Goal: Task Accomplishment & Management: Manage account settings

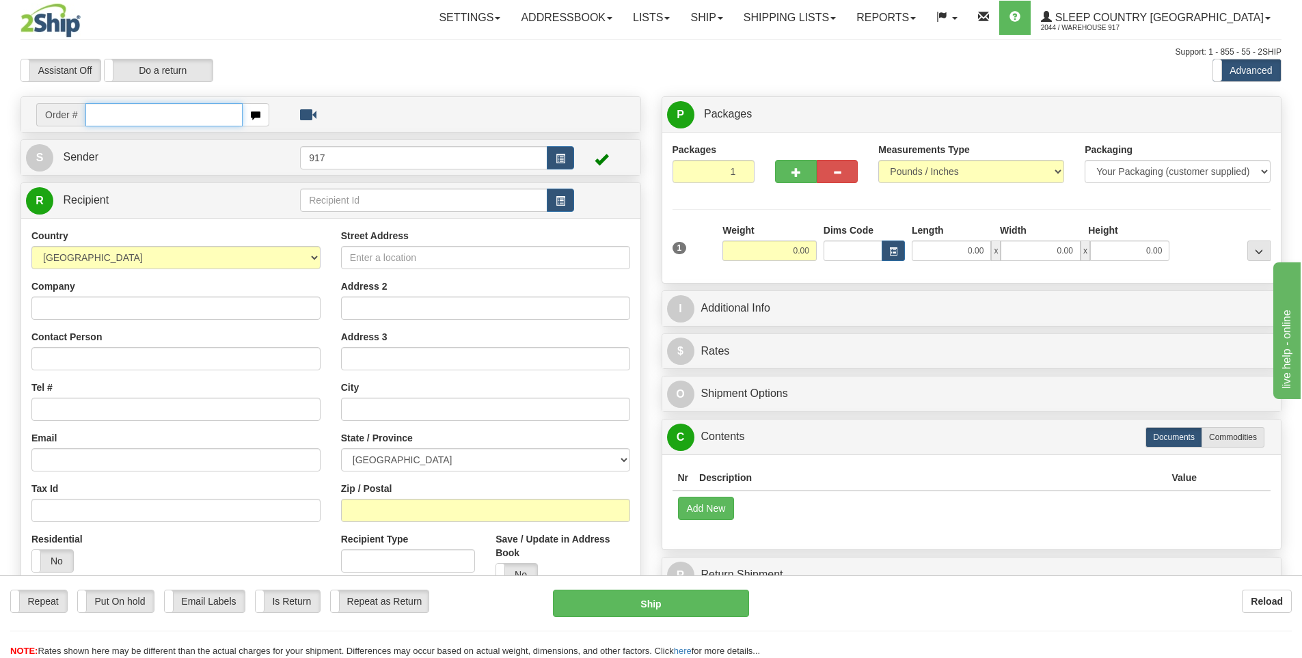
click at [185, 116] on input "text" at bounding box center [163, 114] width 157 height 23
type input "9"
click at [157, 112] on input "text" at bounding box center [163, 114] width 157 height 23
type input "9007I077710"
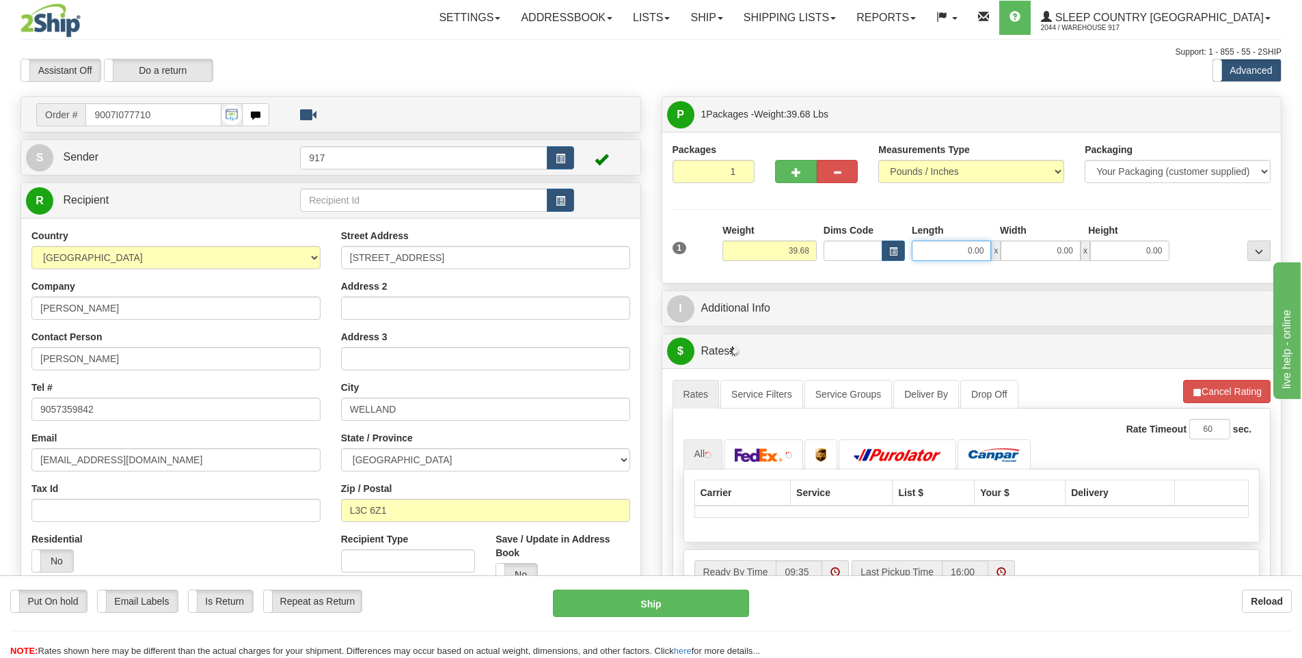
click at [949, 256] on input "0.00" at bounding box center [951, 251] width 79 height 21
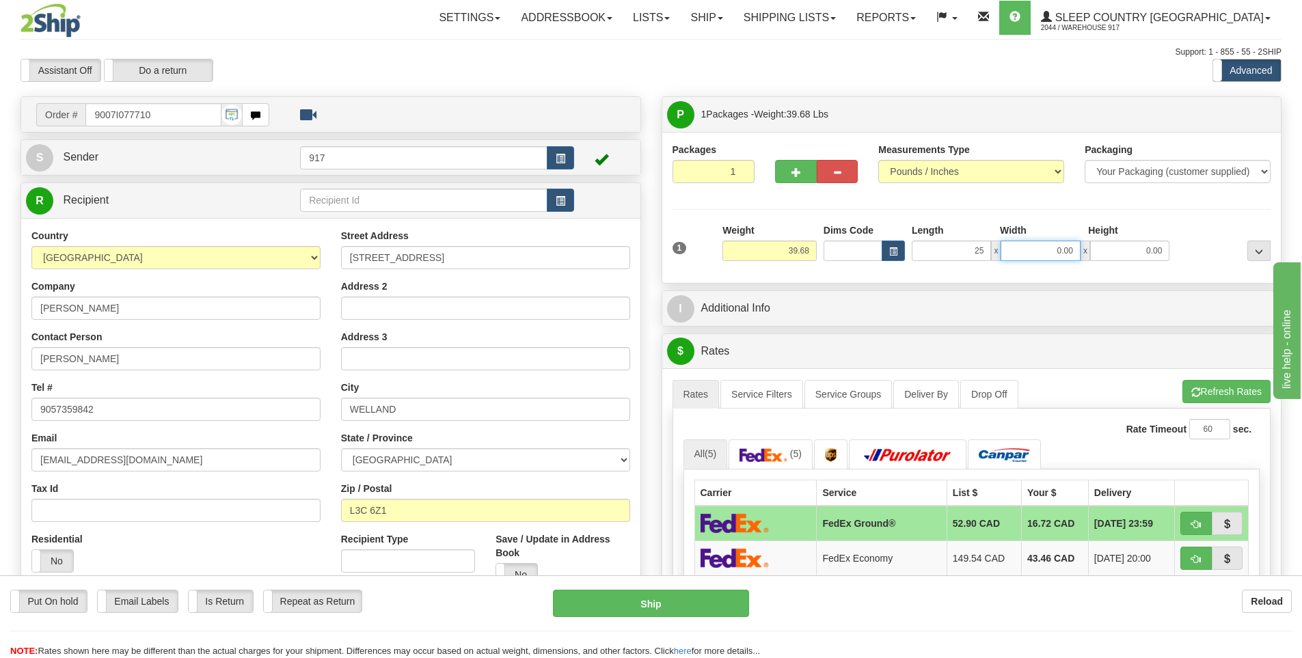
type input "25.00"
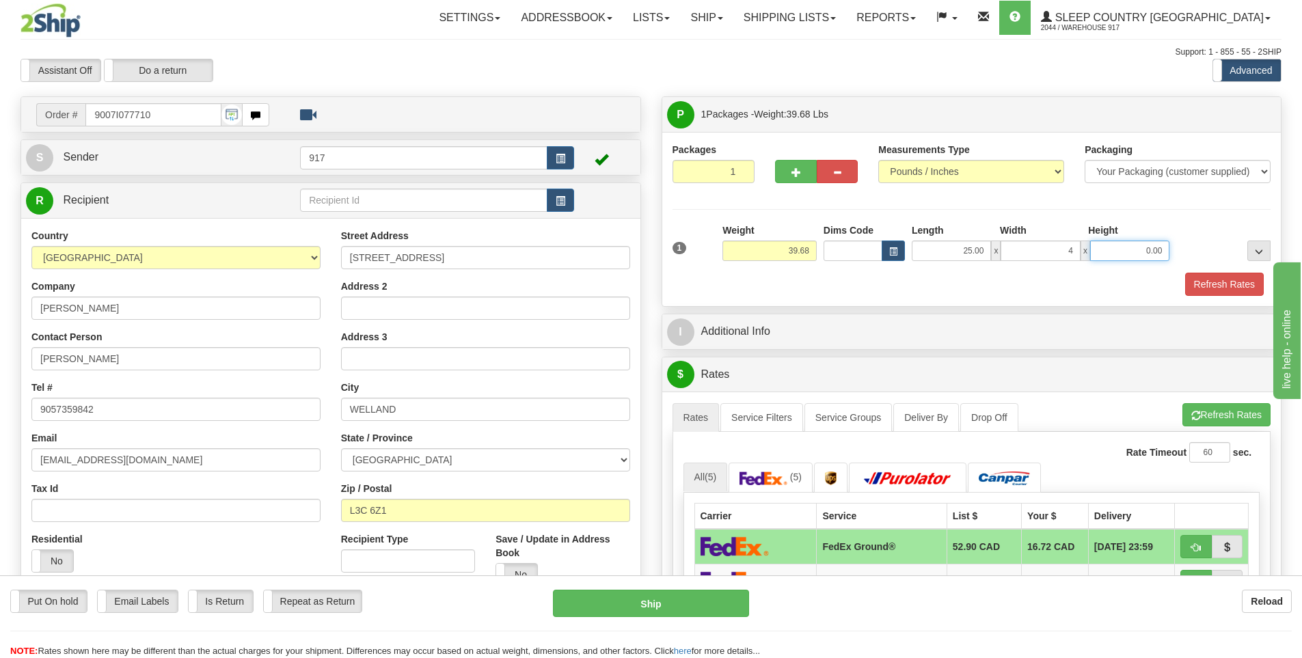
type input "4.00"
type input "79.00"
click at [1219, 282] on button "Refresh Rates" at bounding box center [1224, 284] width 79 height 23
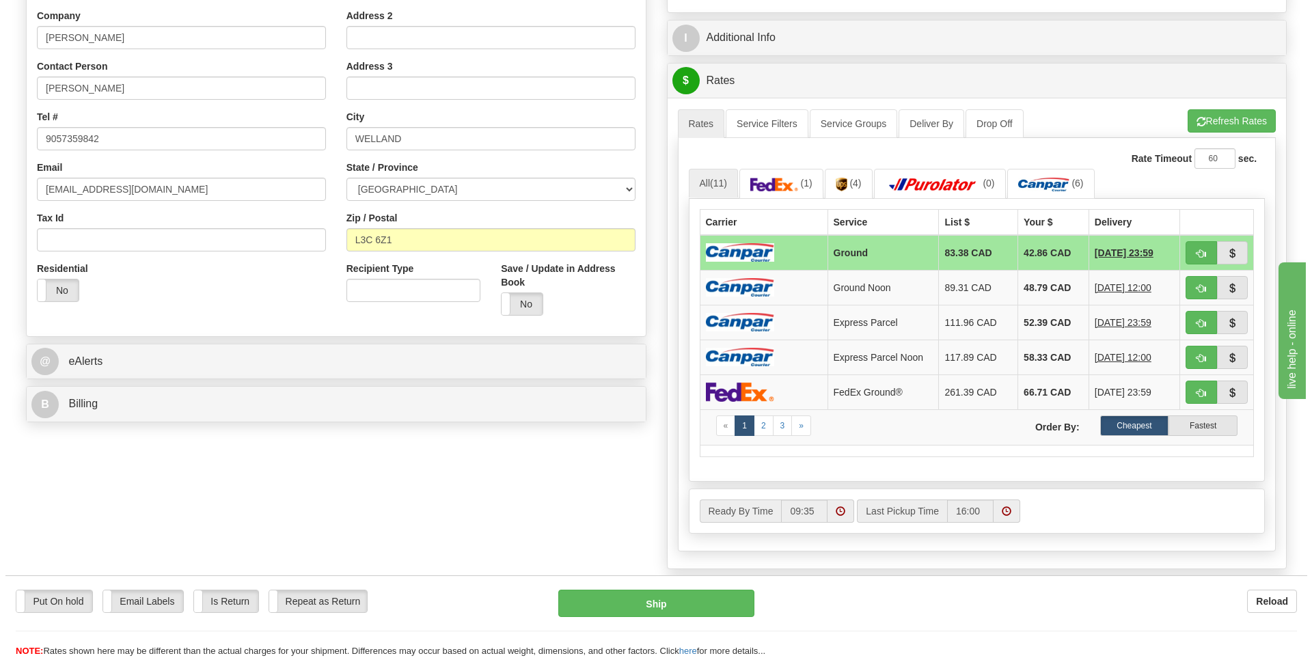
scroll to position [273, 0]
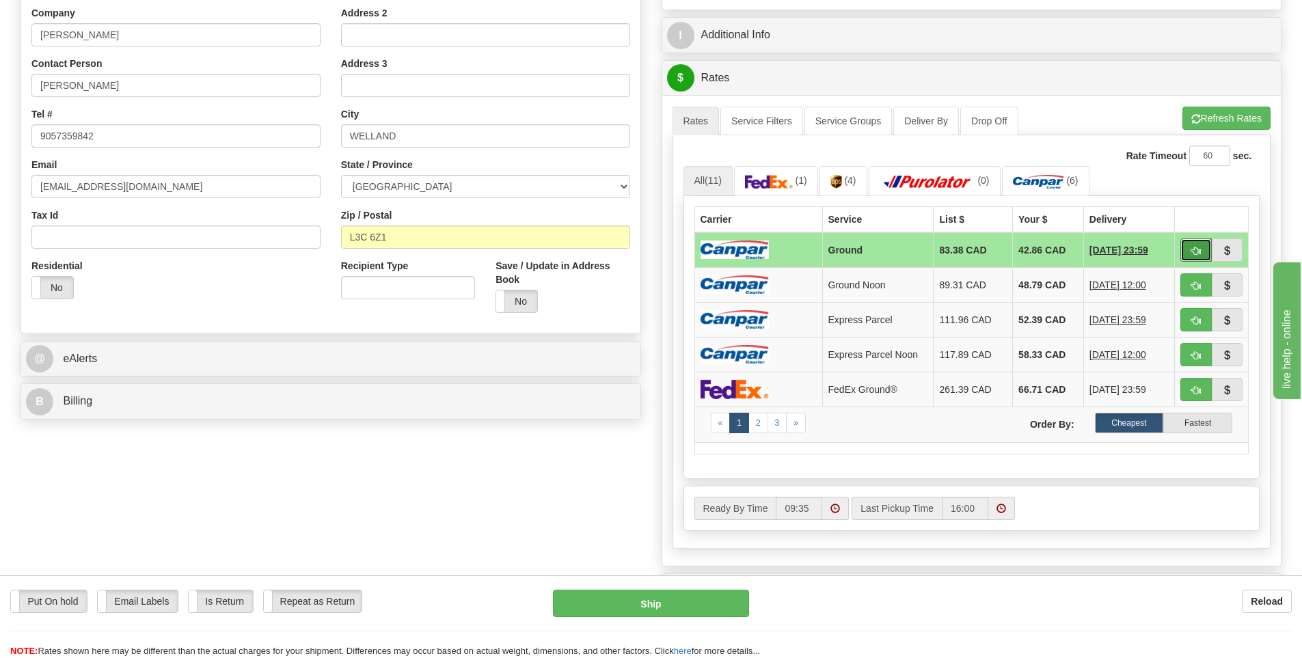
click at [1197, 251] on span "button" at bounding box center [1196, 251] width 10 height 9
type input "1"
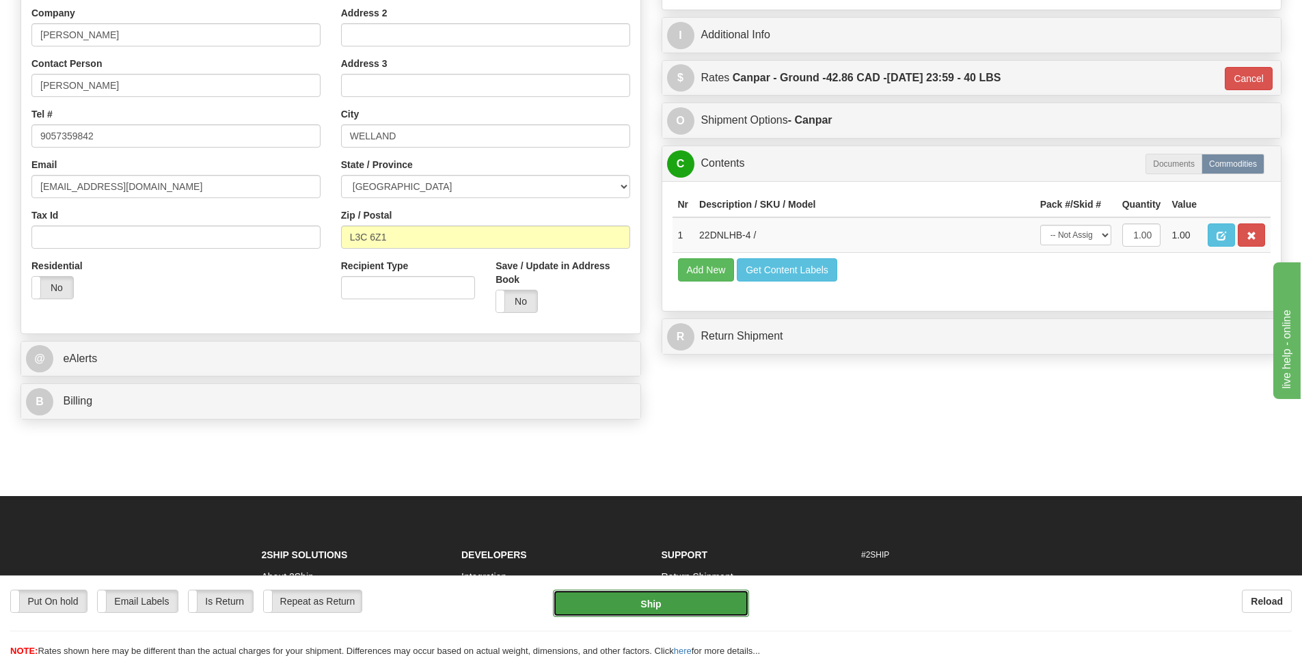
click at [675, 603] on button "Ship" at bounding box center [651, 603] width 196 height 27
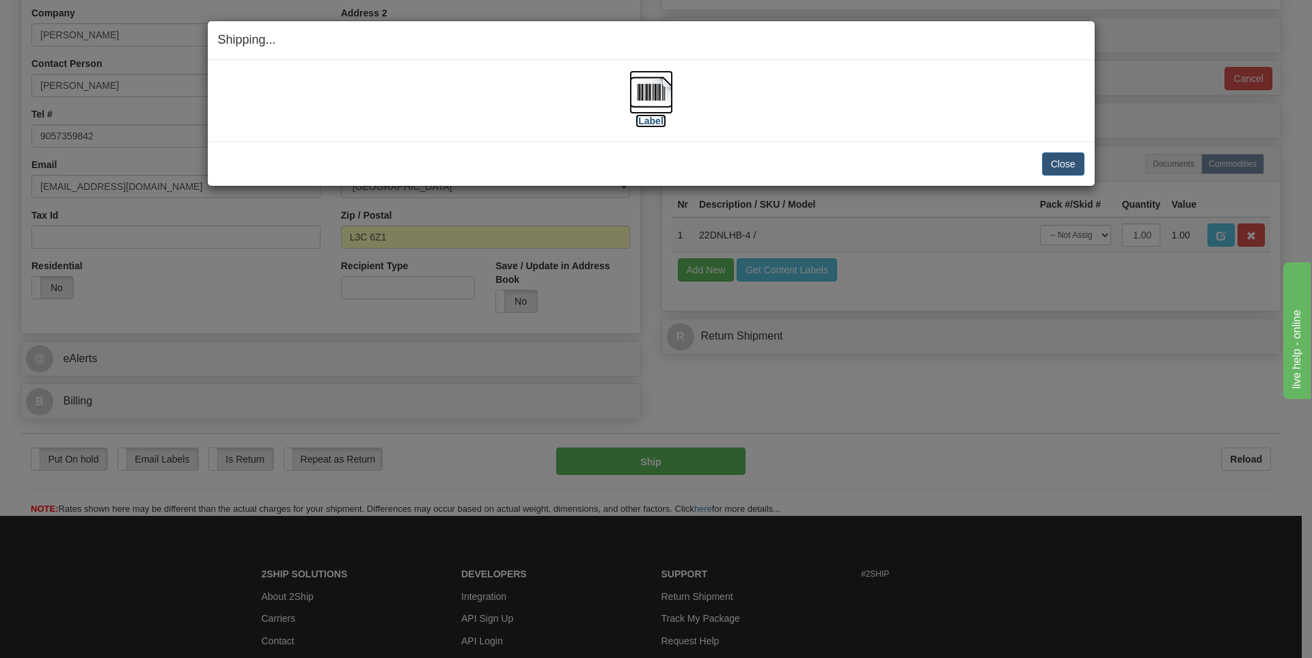
click at [657, 103] on img at bounding box center [651, 92] width 44 height 44
click at [1063, 166] on button "Close" at bounding box center [1063, 163] width 42 height 23
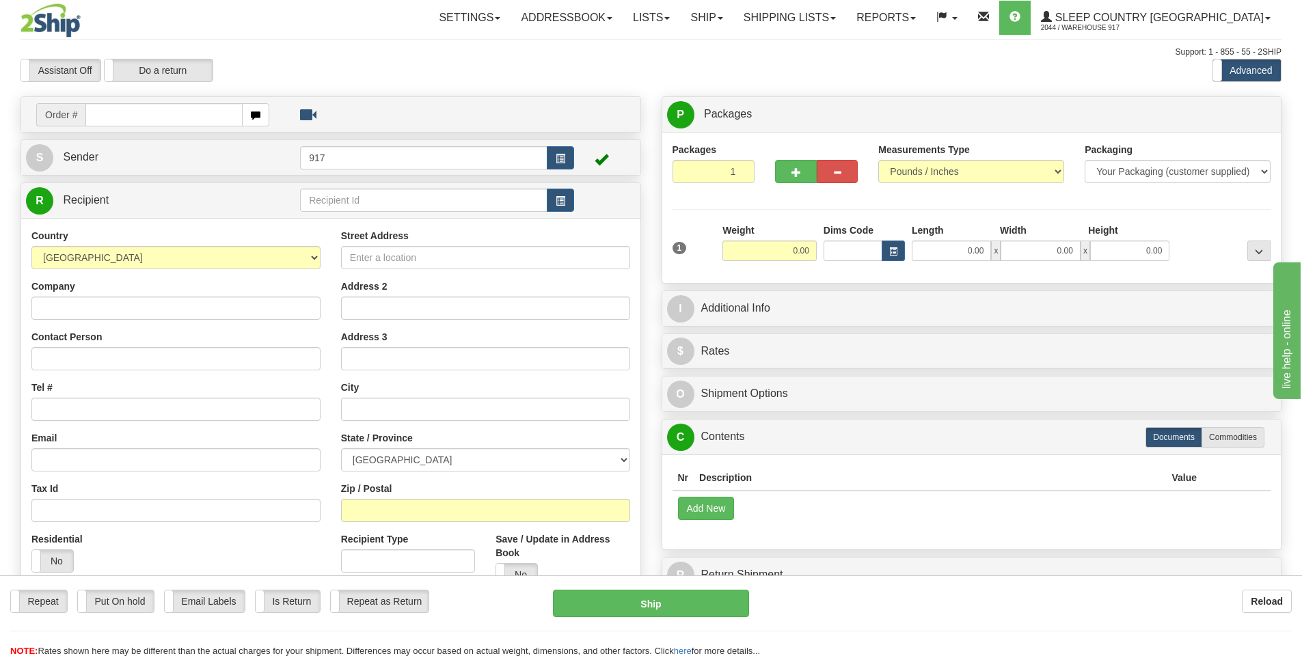
click at [146, 118] on input "text" at bounding box center [163, 114] width 157 height 23
type input "9000I077355"
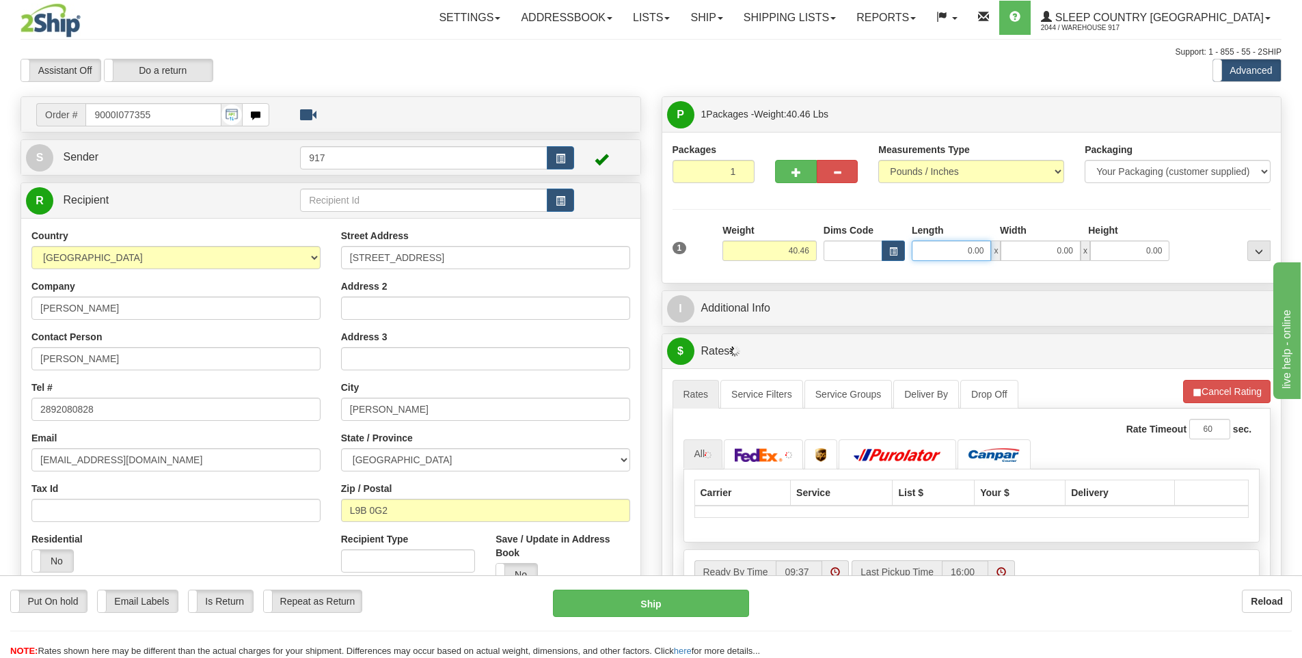
click at [973, 252] on input "0.00" at bounding box center [951, 251] width 79 height 21
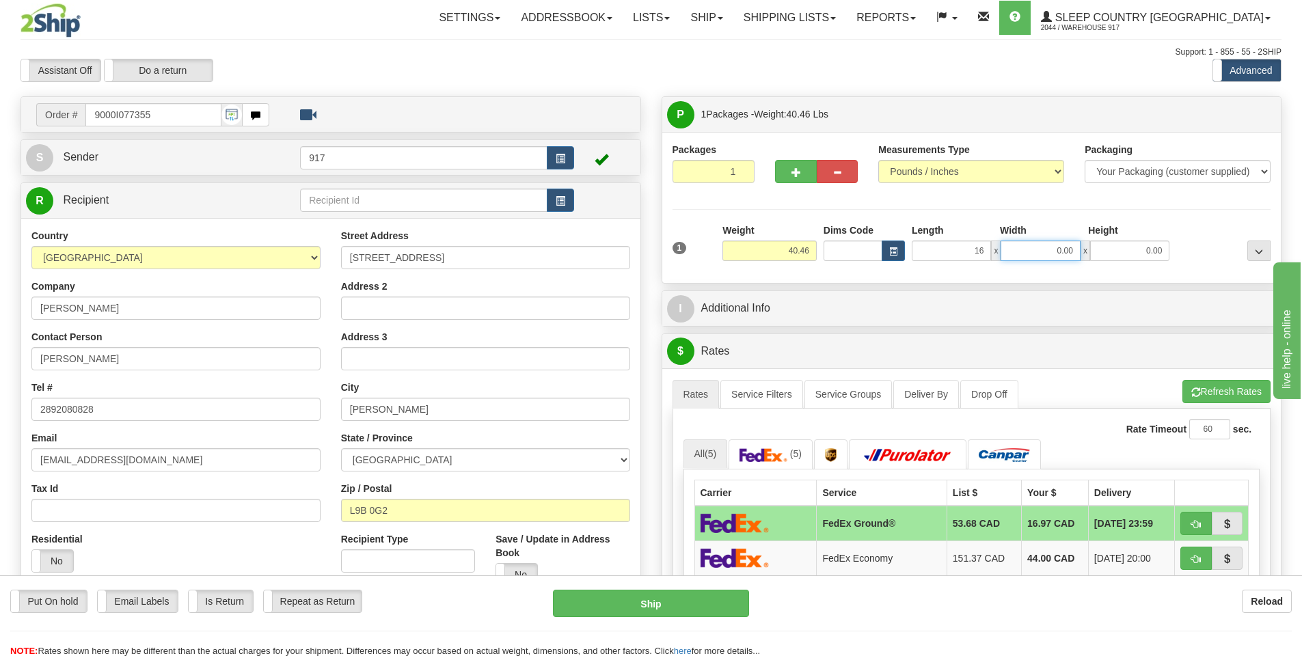
type input "16.00"
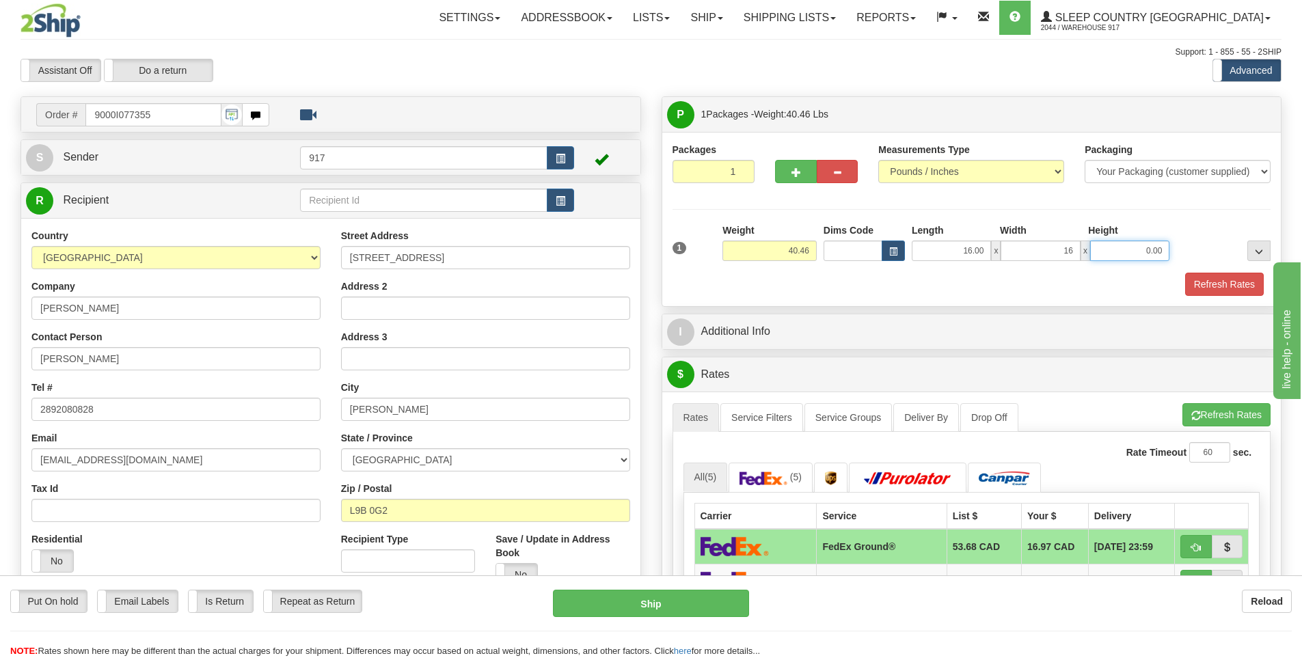
type input "16.00"
type input "41.00"
click at [1223, 279] on button "Refresh Rates" at bounding box center [1224, 284] width 79 height 23
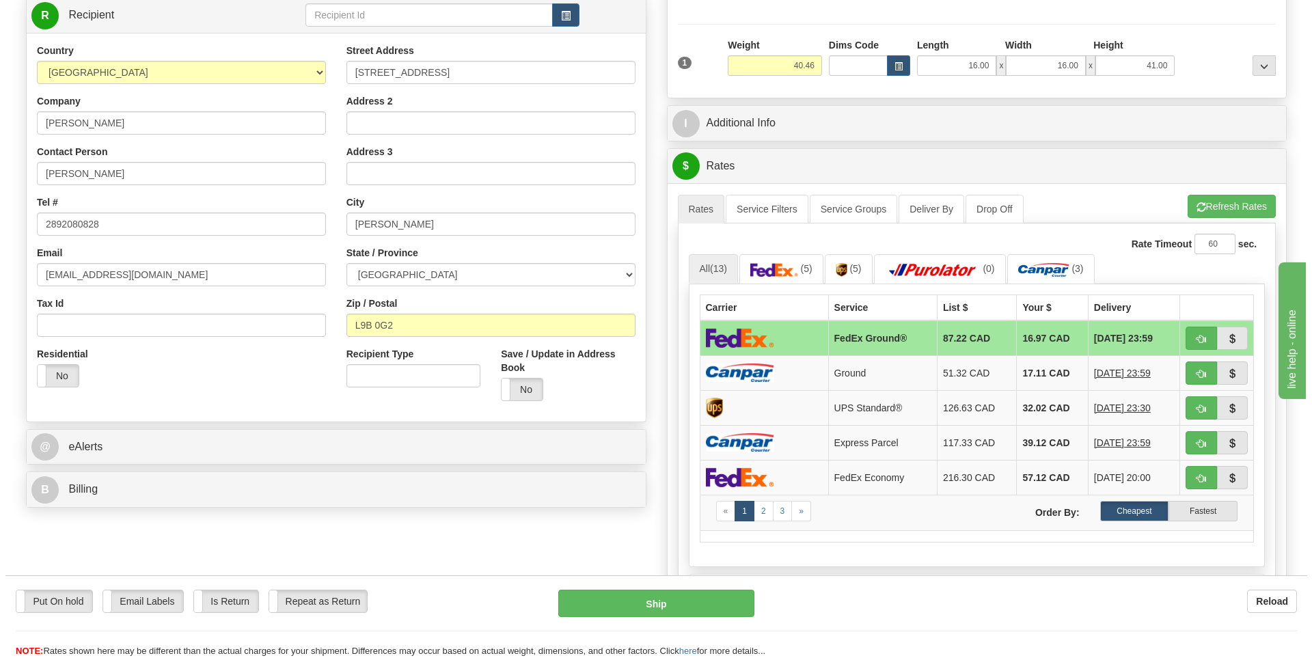
scroll to position [205, 0]
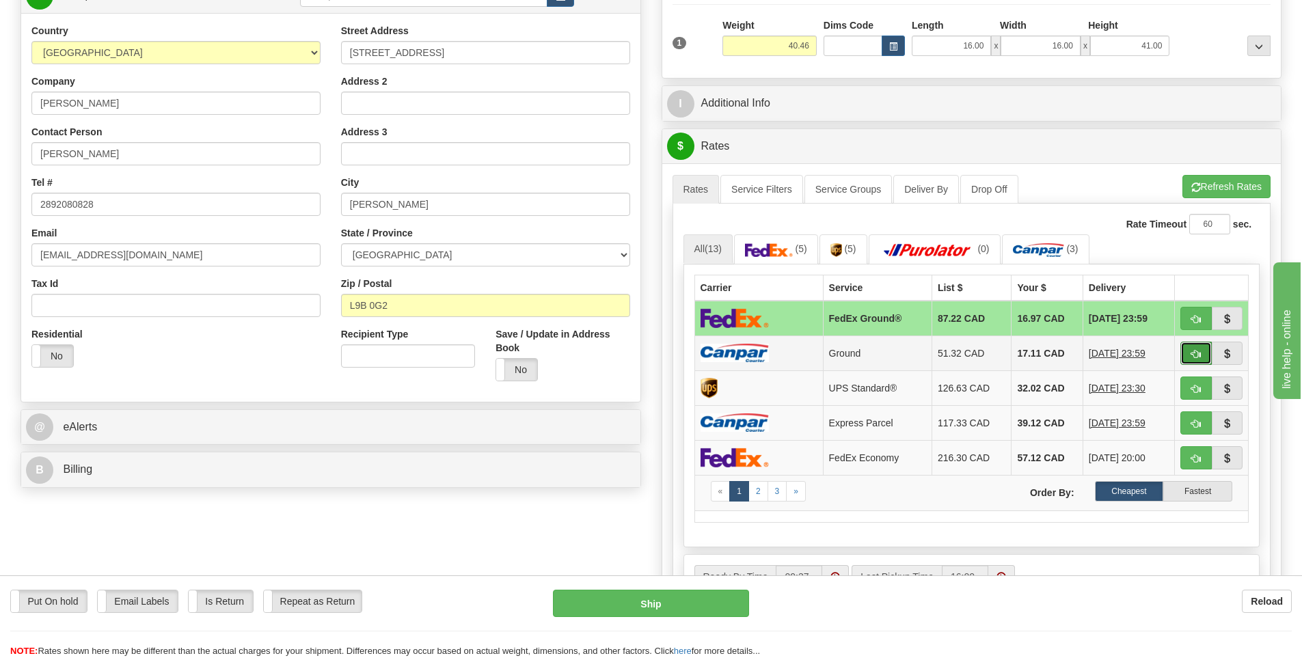
click at [1188, 353] on button "button" at bounding box center [1195, 353] width 31 height 23
type input "1"
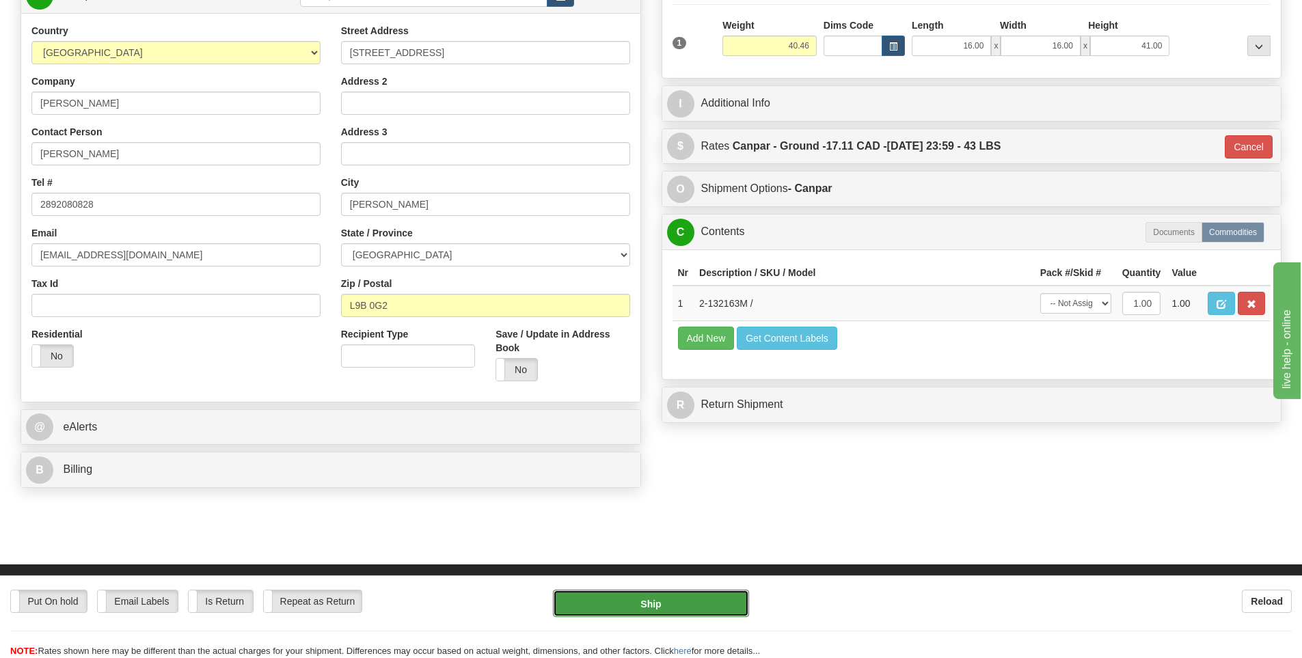
click at [670, 603] on button "Ship" at bounding box center [651, 603] width 196 height 27
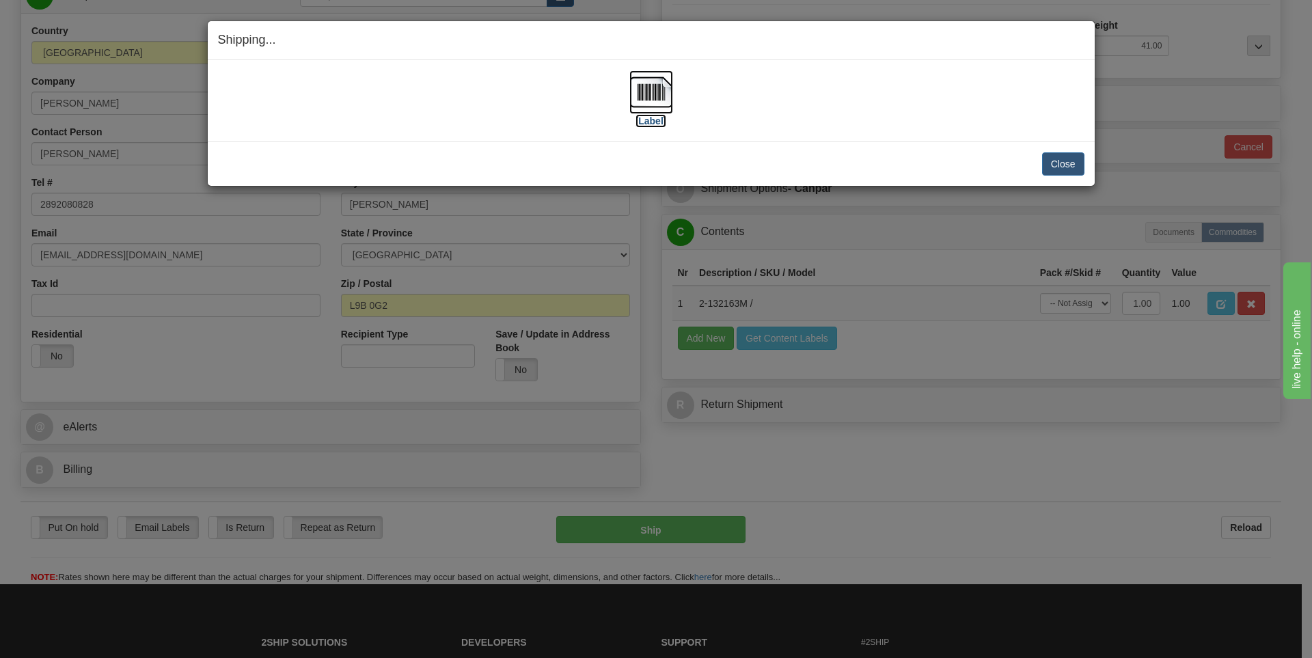
click at [637, 85] on img at bounding box center [651, 92] width 44 height 44
click at [1070, 163] on button "Close" at bounding box center [1063, 163] width 42 height 23
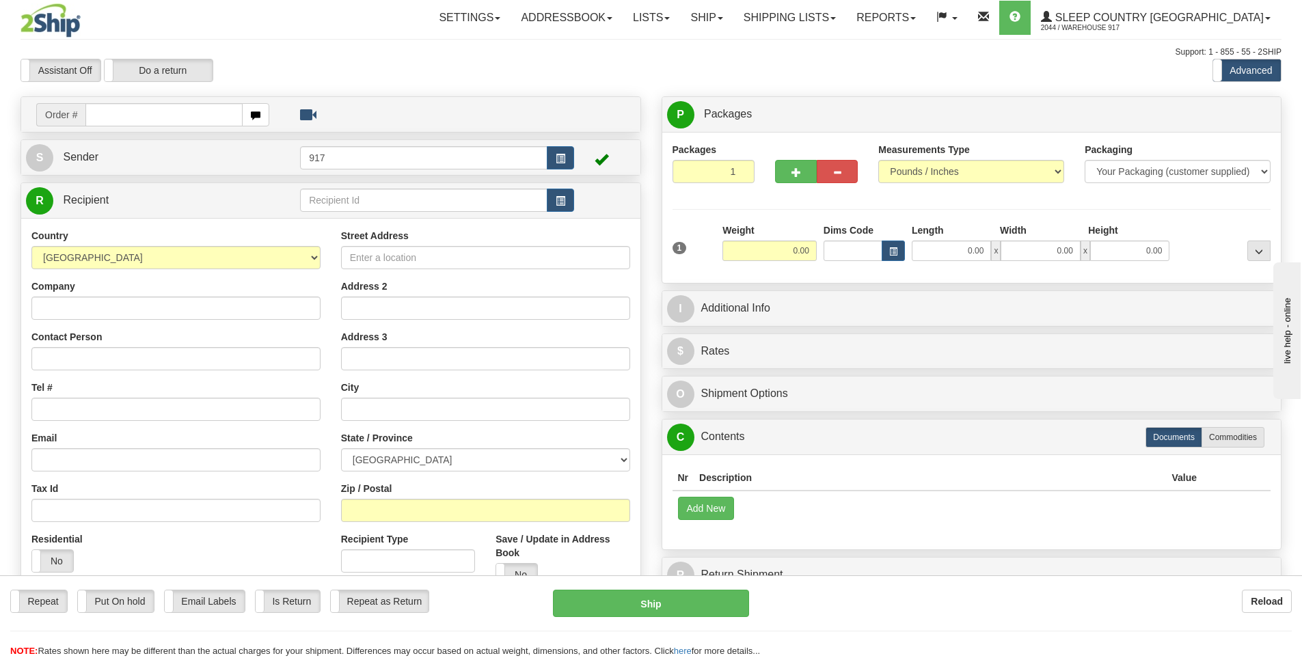
click at [195, 111] on input "text" at bounding box center [163, 114] width 157 height 23
type input "9000I077986"
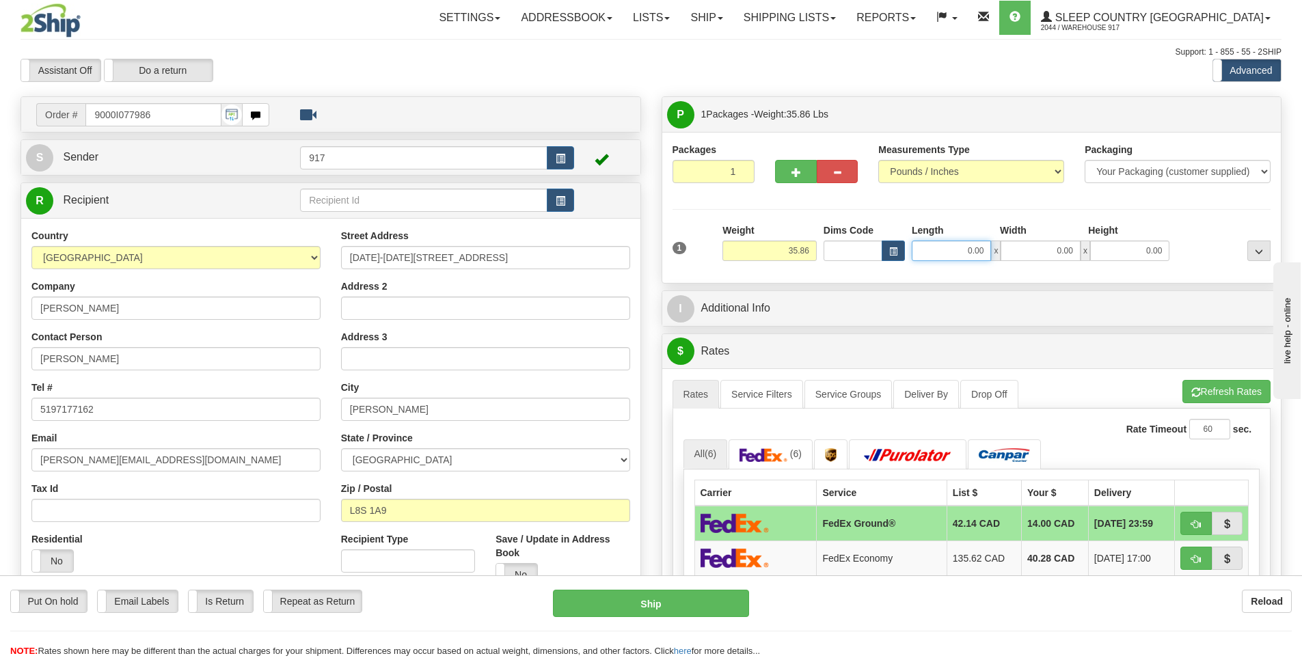
click at [977, 249] on input "0.00" at bounding box center [951, 251] width 79 height 21
type input "16.00"
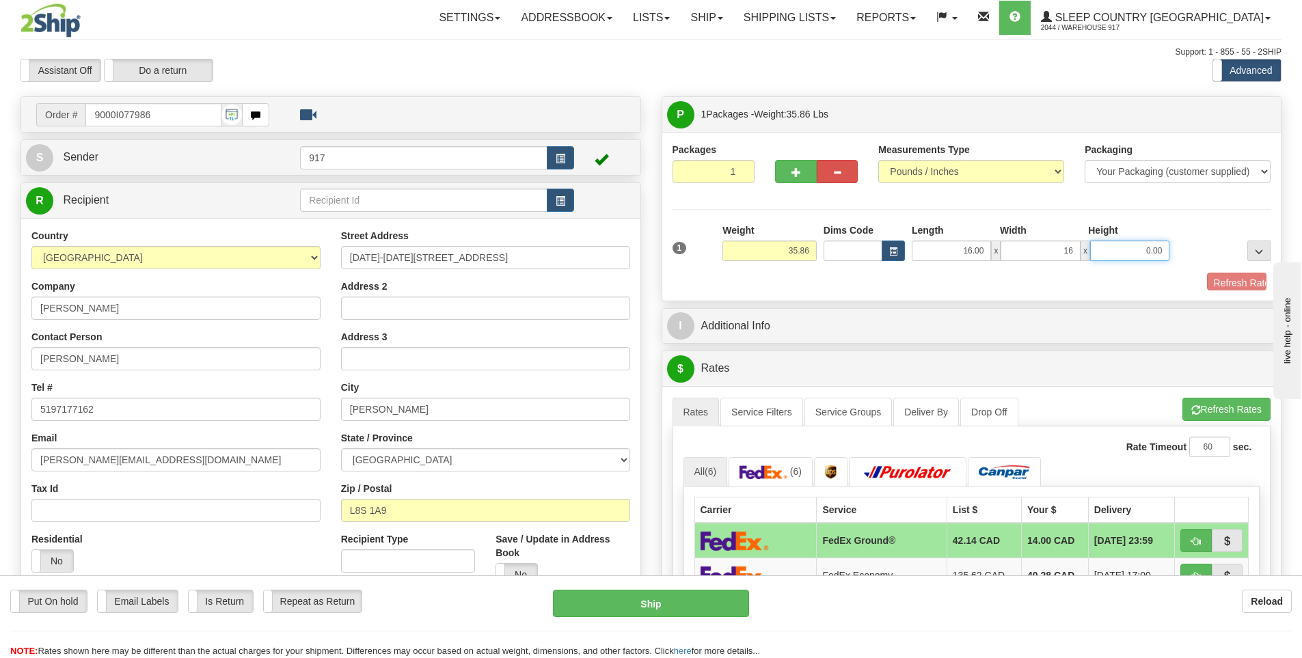
type input "16.00"
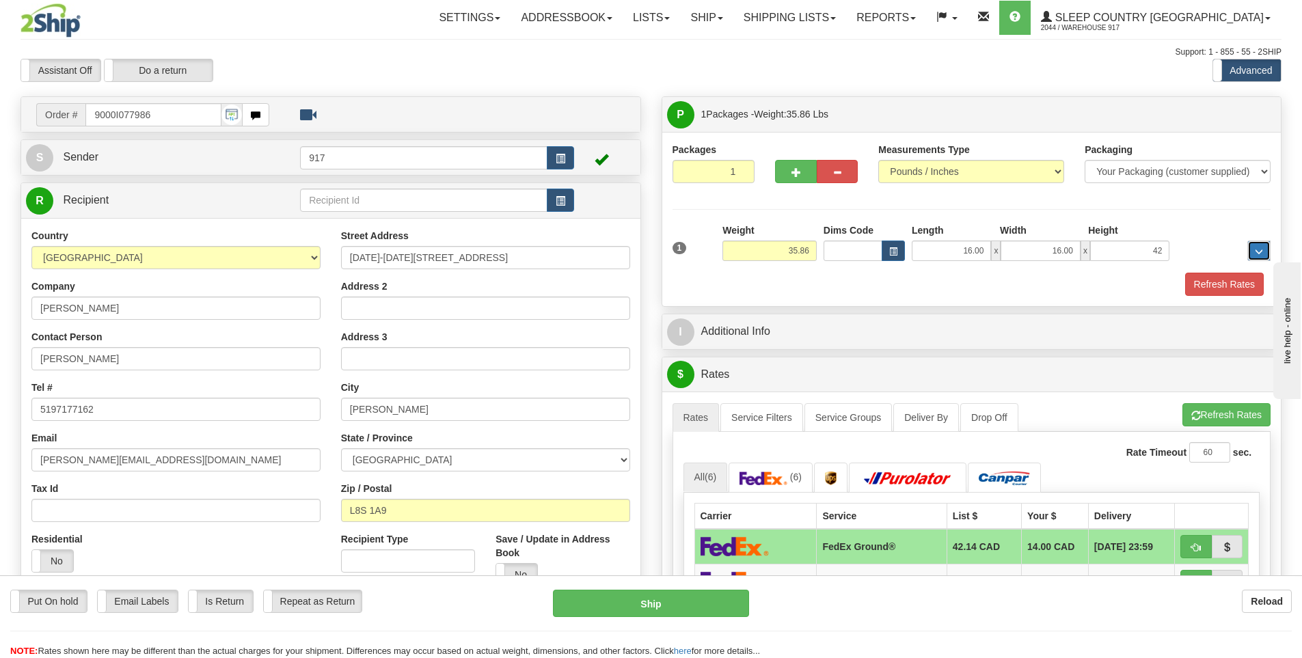
type input "42.00"
click at [1236, 288] on button "Refresh Rates" at bounding box center [1224, 284] width 79 height 23
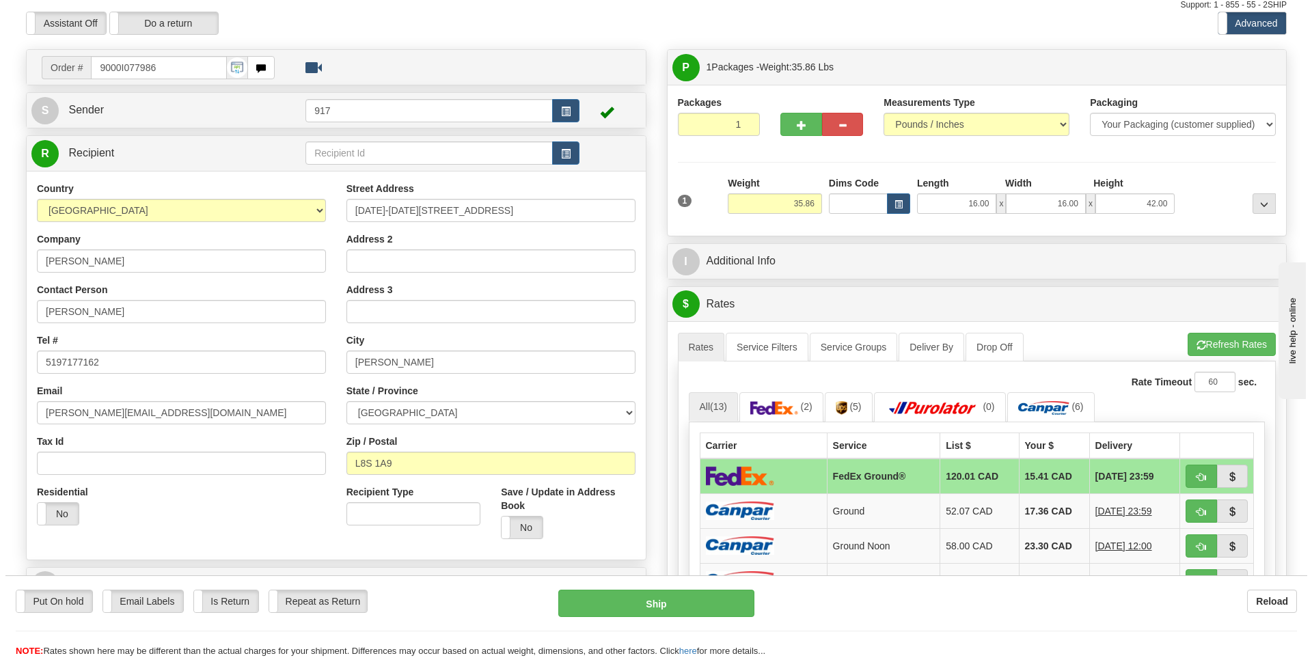
scroll to position [68, 0]
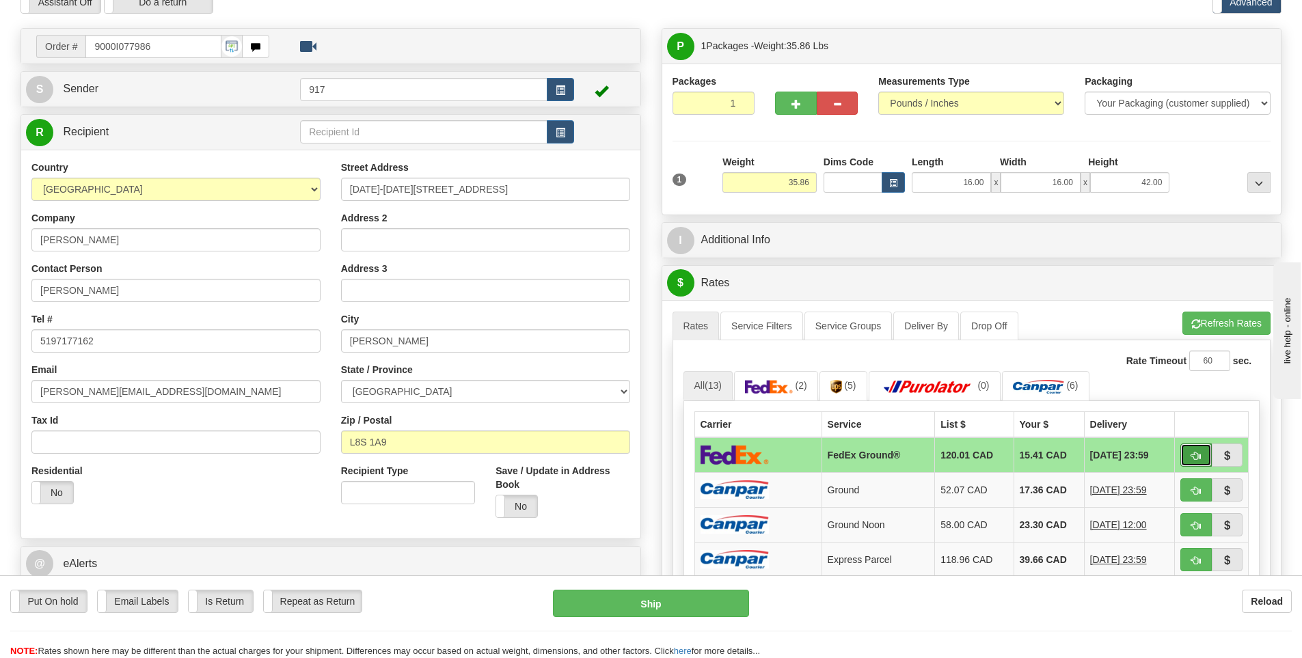
click at [1185, 450] on button "button" at bounding box center [1195, 455] width 31 height 23
type input "92"
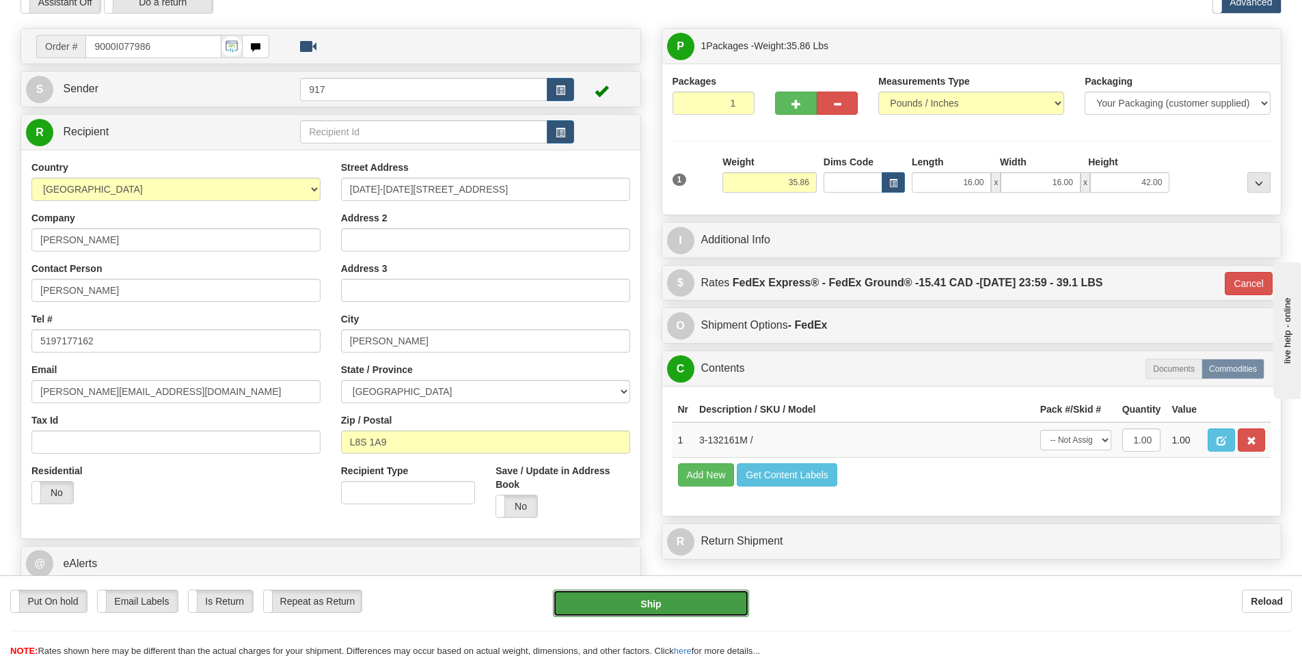
click at [651, 596] on button "Ship" at bounding box center [651, 603] width 196 height 27
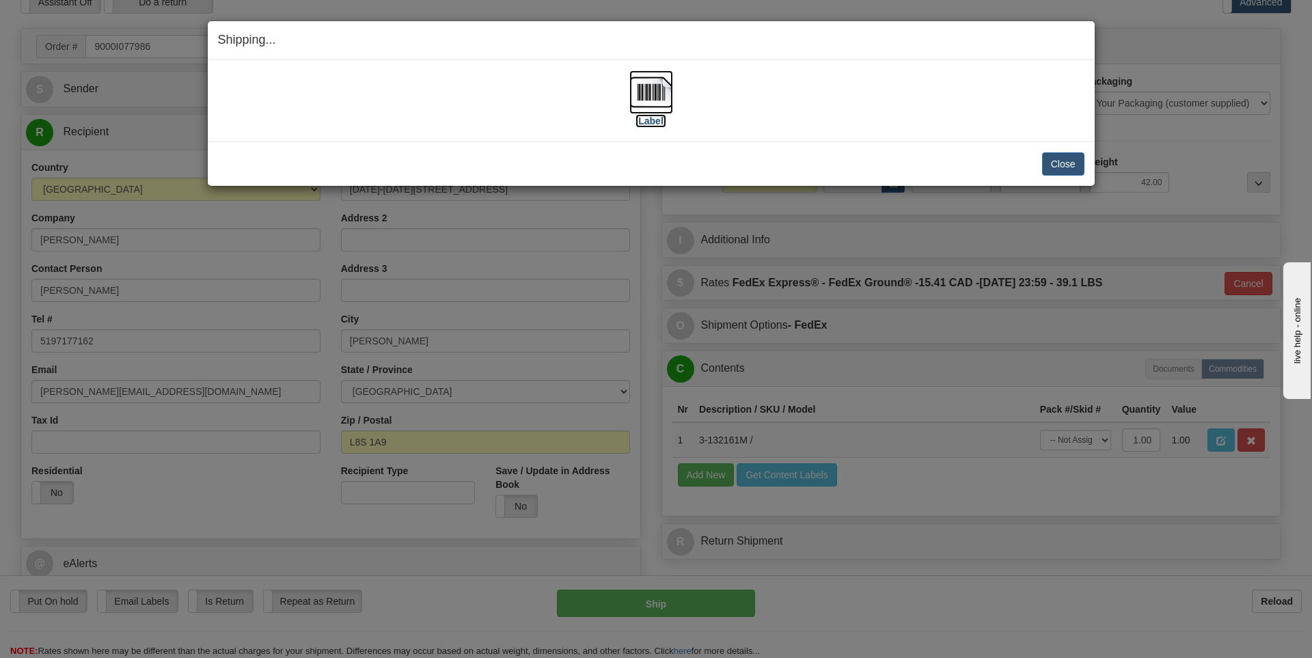
click at [662, 92] on img at bounding box center [651, 92] width 44 height 44
click at [1066, 167] on button "Close" at bounding box center [1063, 163] width 42 height 23
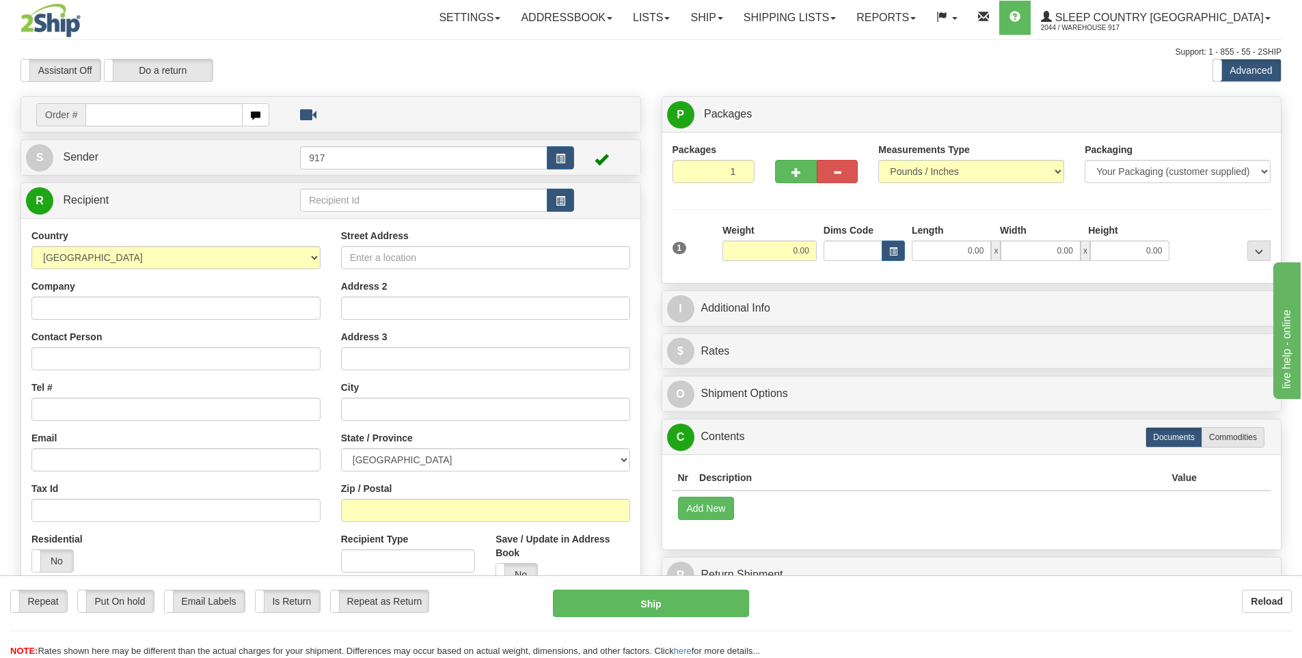
click at [173, 116] on input "text" at bounding box center [163, 114] width 157 height 23
type input "9000I078987"
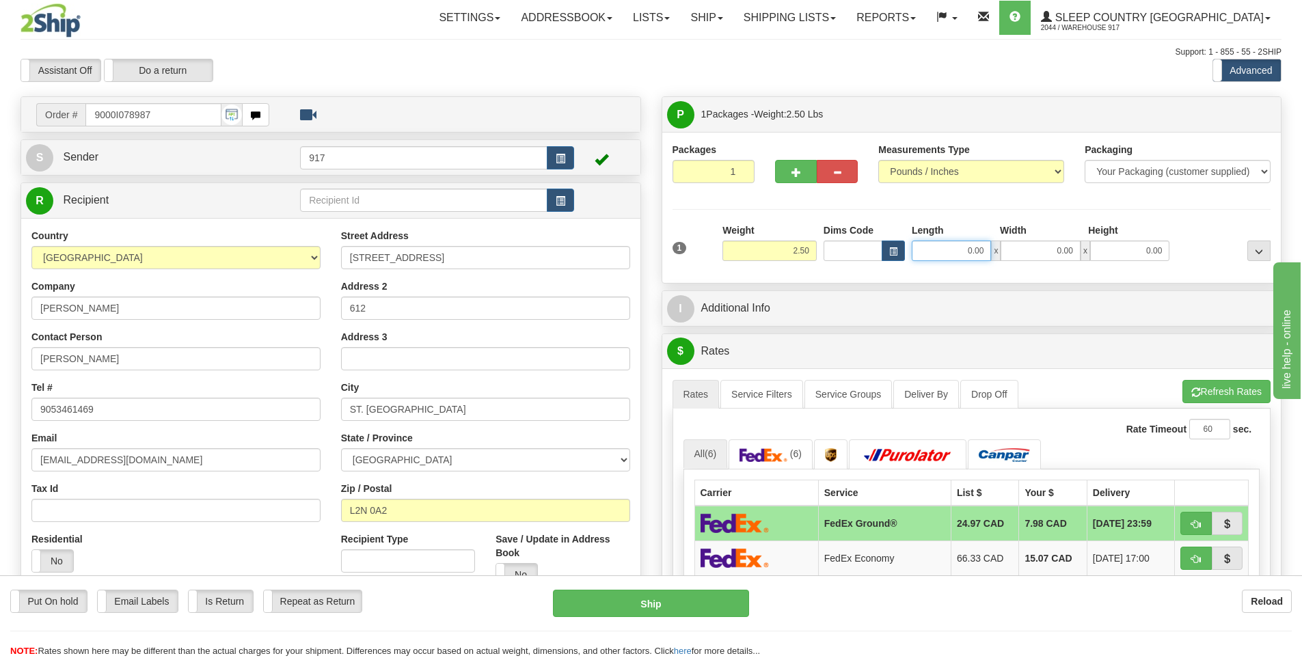
click at [958, 257] on input "0.00" at bounding box center [951, 251] width 79 height 21
type input "13.00"
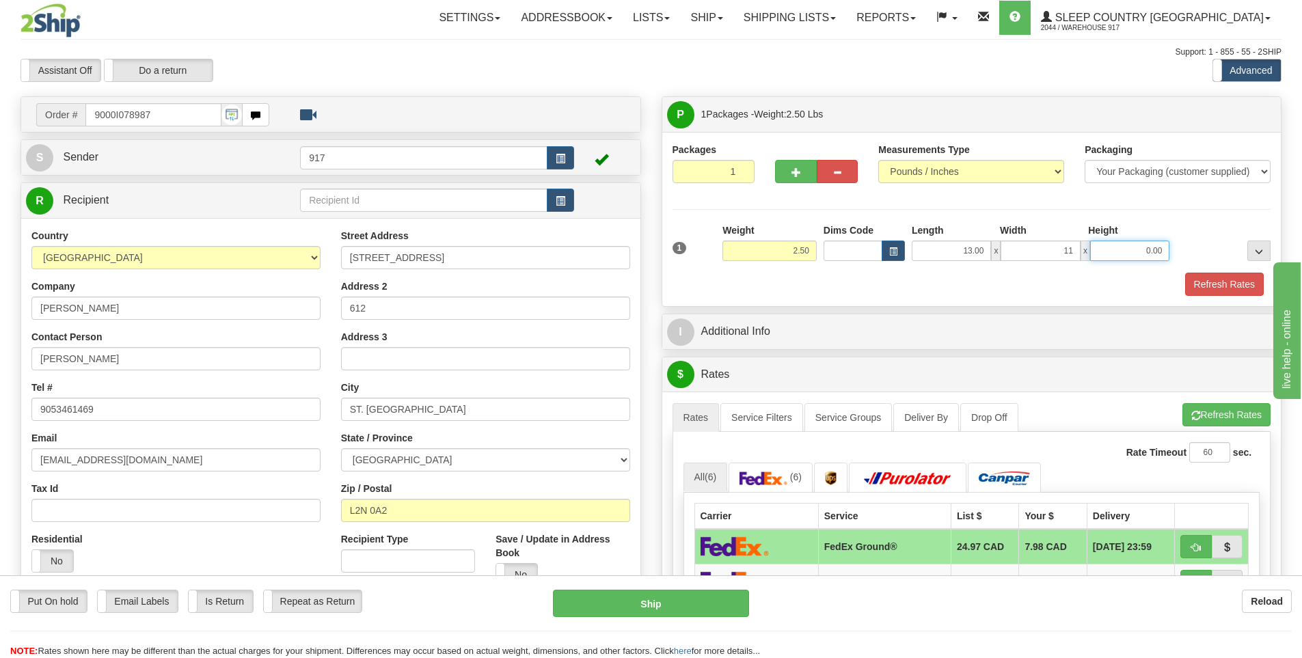
type input "11.00"
type input "3.00"
click at [1180, 282] on div "Refresh Rates" at bounding box center [972, 284] width 606 height 23
click at [1215, 290] on button "Refresh Rates" at bounding box center [1224, 284] width 79 height 23
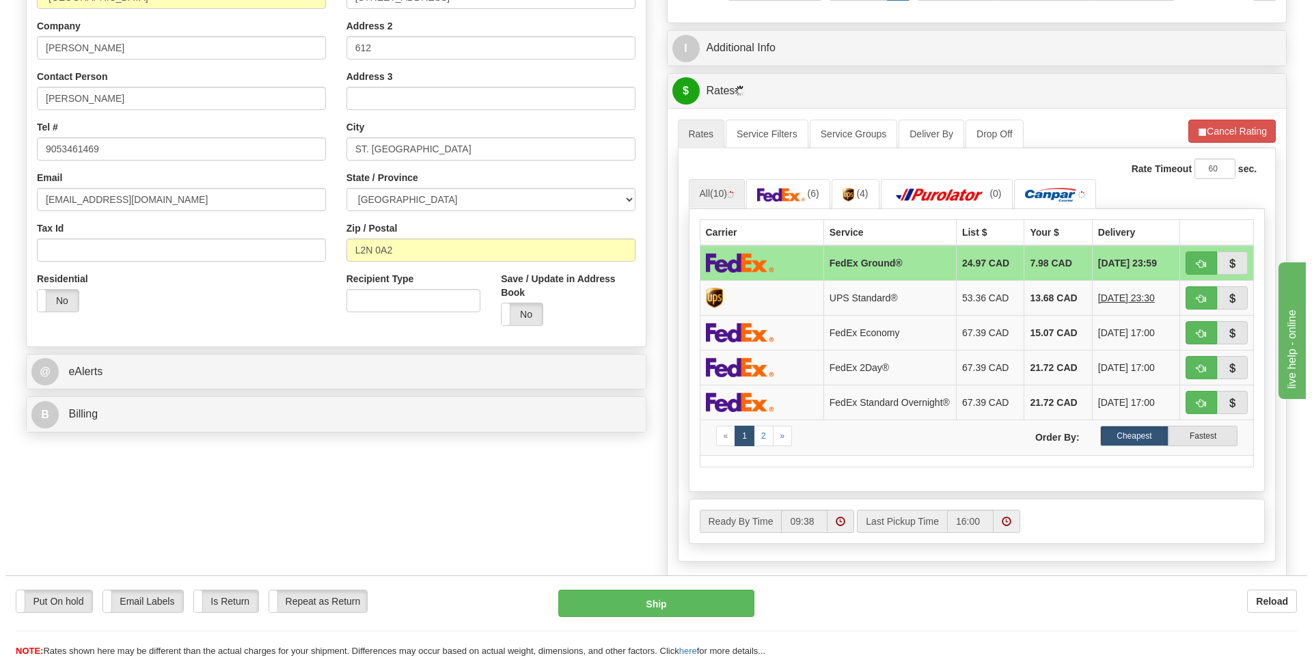
scroll to position [273, 0]
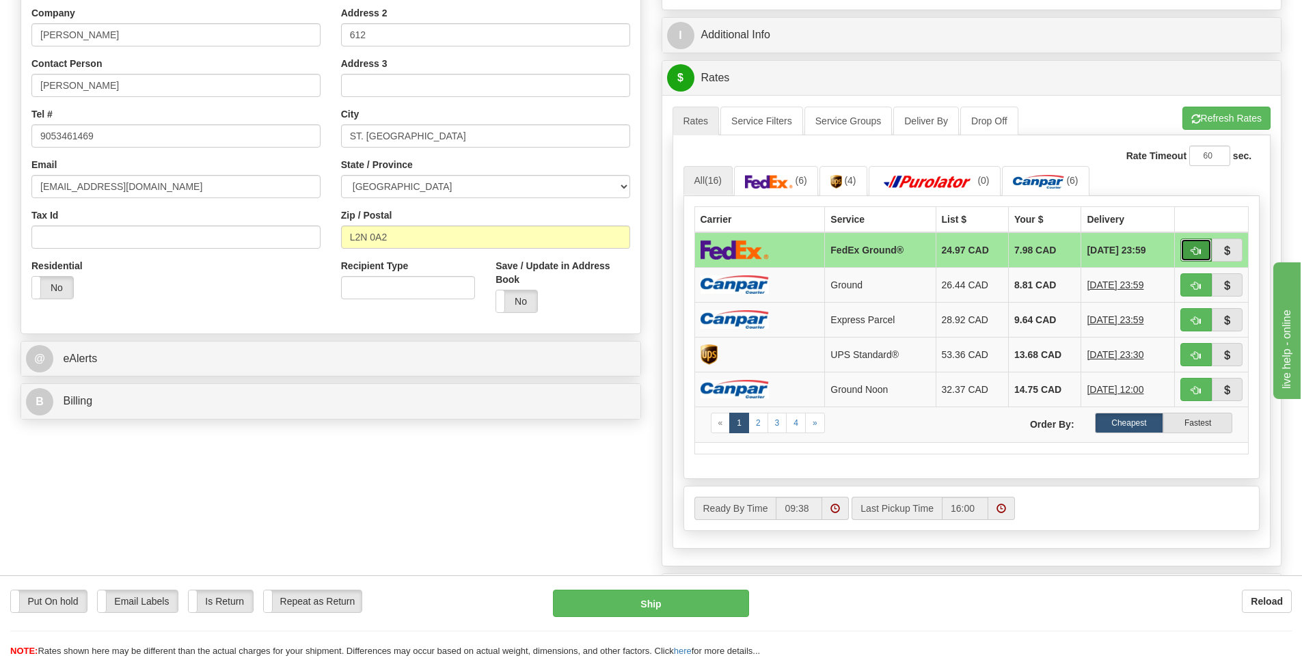
click at [1191, 255] on span "button" at bounding box center [1196, 251] width 10 height 9
type input "92"
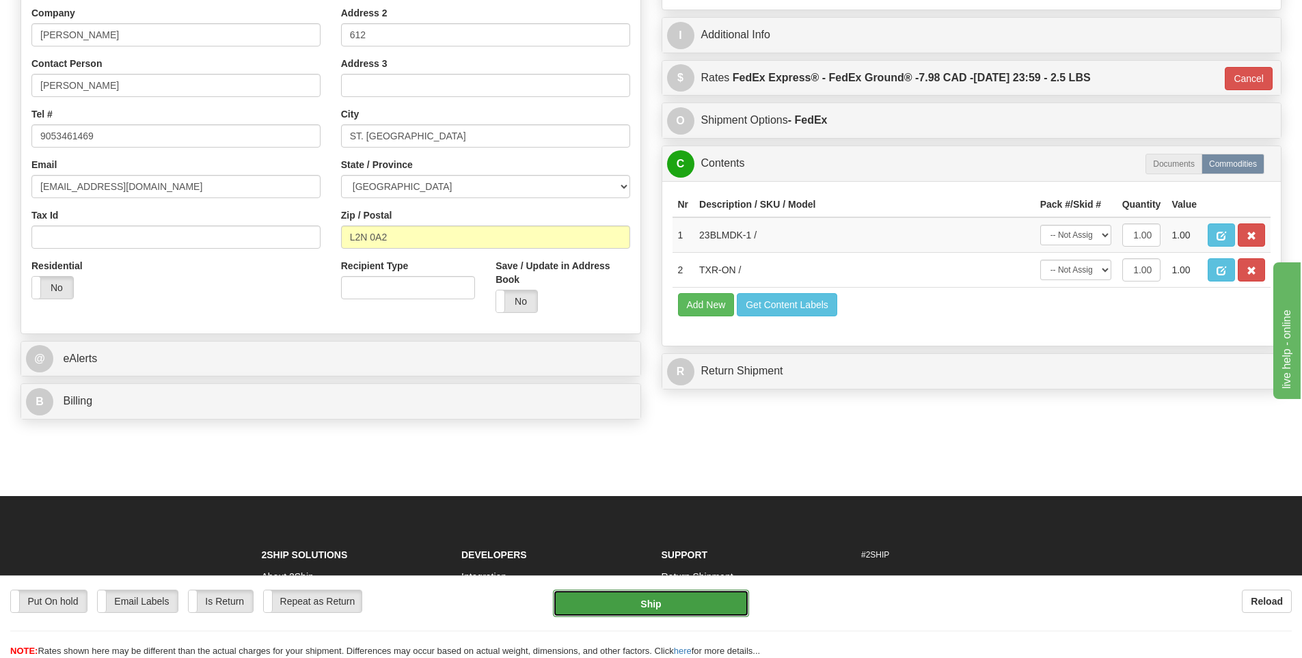
click at [651, 606] on button "Ship" at bounding box center [651, 603] width 196 height 27
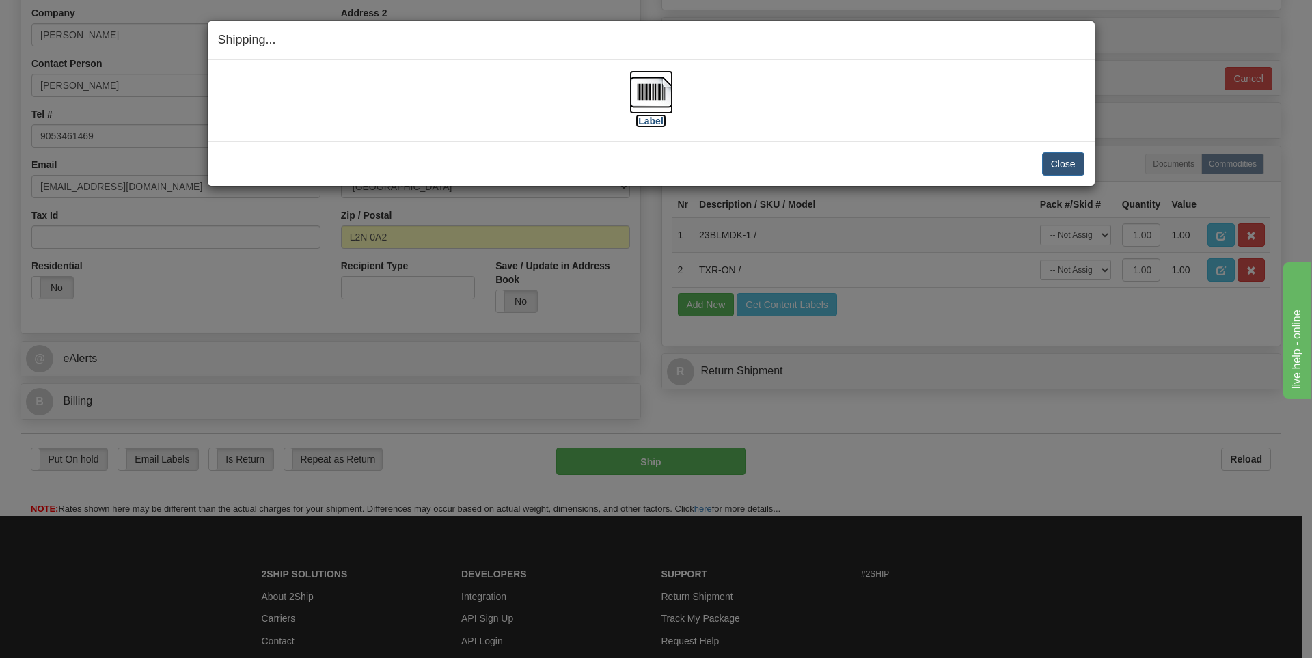
click at [652, 94] on img at bounding box center [651, 92] width 44 height 44
click at [1067, 163] on button "Close" at bounding box center [1063, 163] width 42 height 23
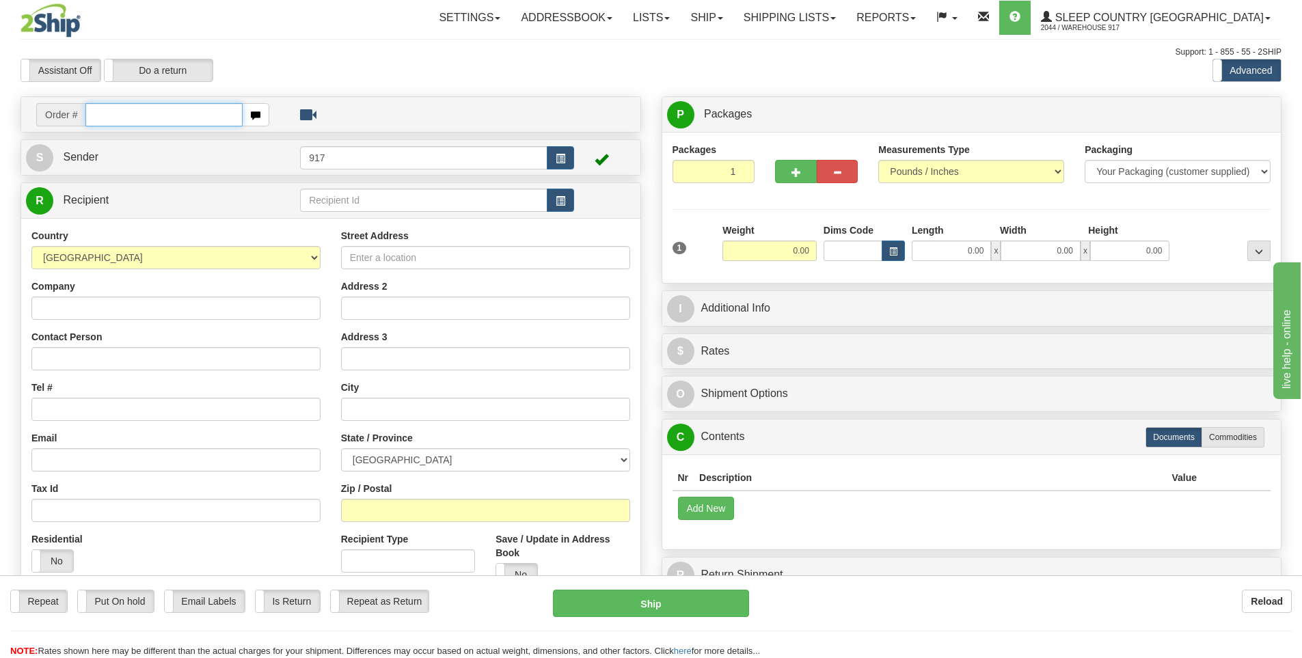
click at [215, 116] on input "text" at bounding box center [163, 114] width 157 height 23
type input "9000I078895"
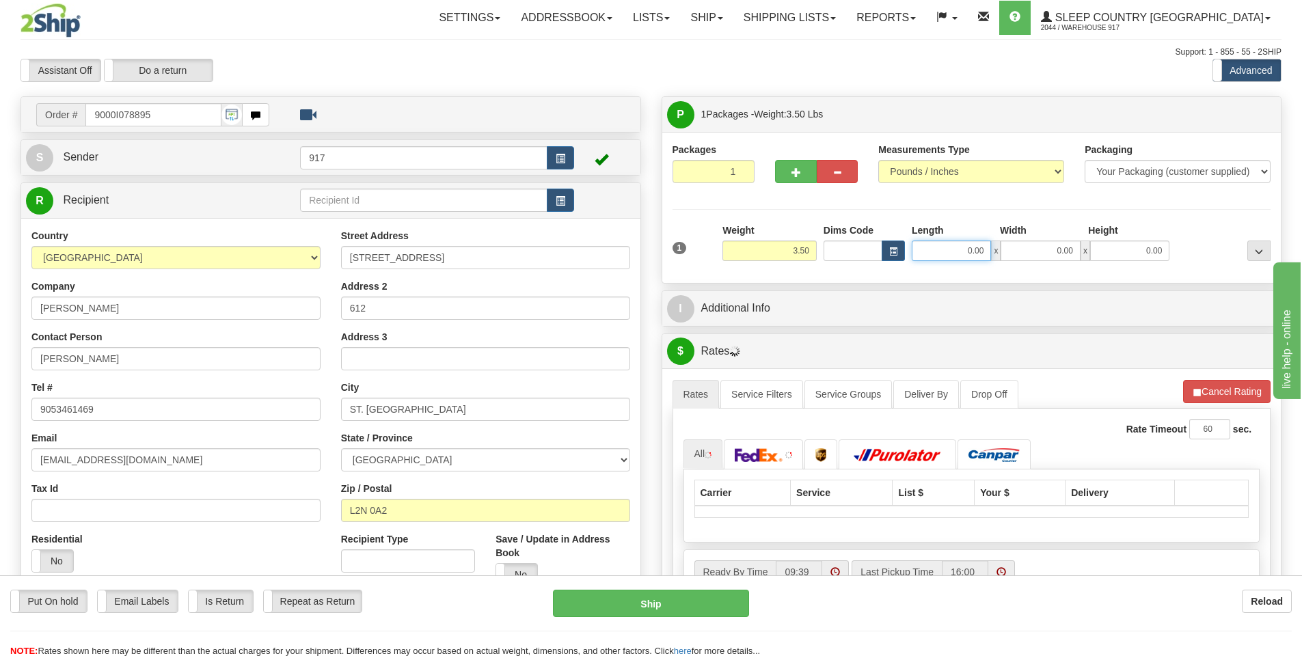
click at [969, 252] on input "0.00" at bounding box center [951, 251] width 79 height 21
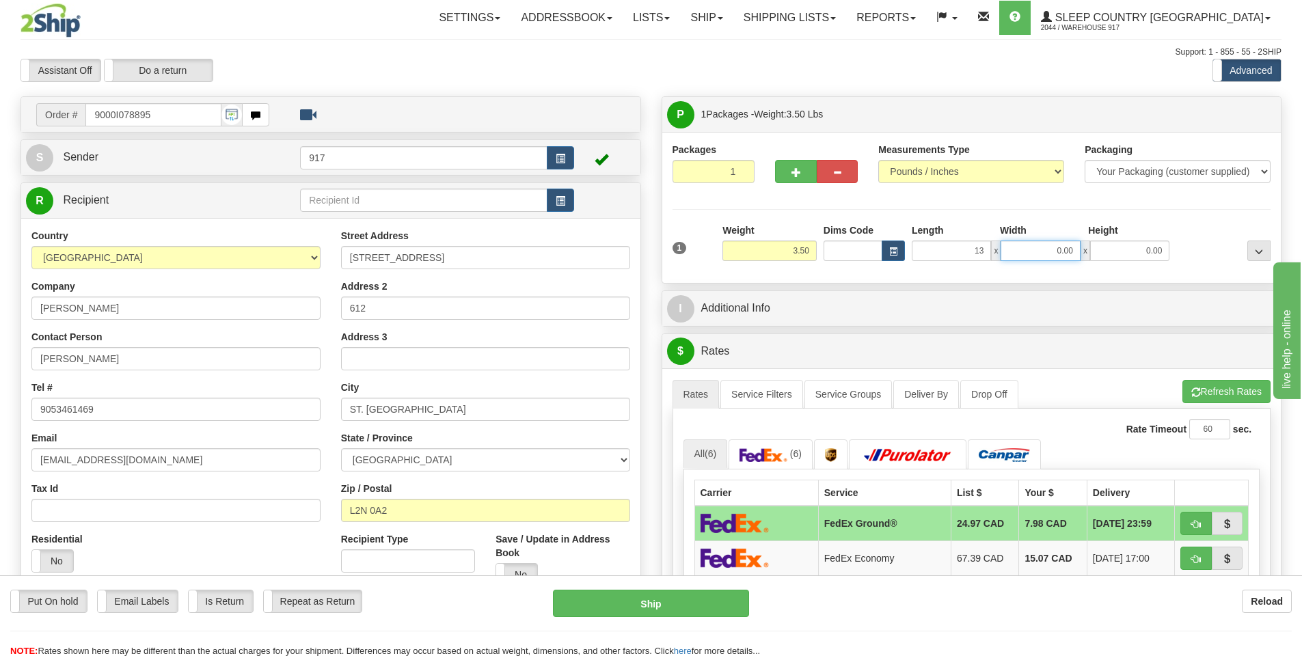
type input "13.00"
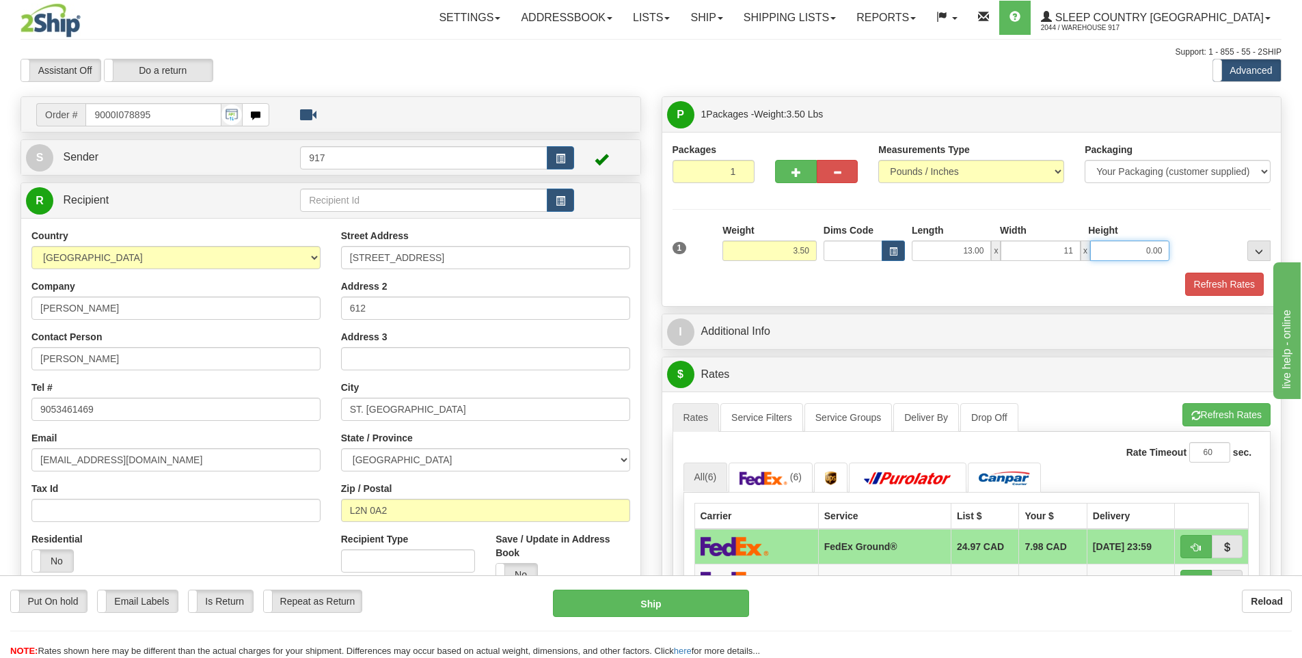
type input "11.00"
type input "3.00"
click at [1226, 290] on button "Refresh Rates" at bounding box center [1224, 284] width 79 height 23
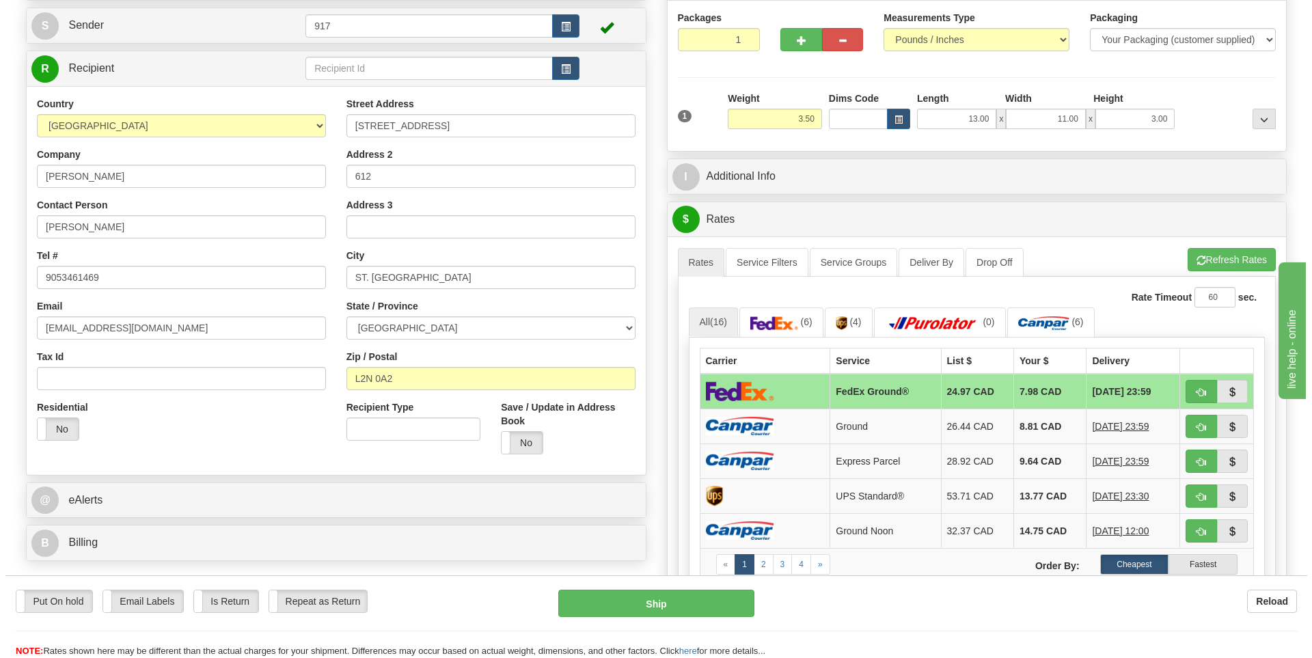
scroll to position [205, 0]
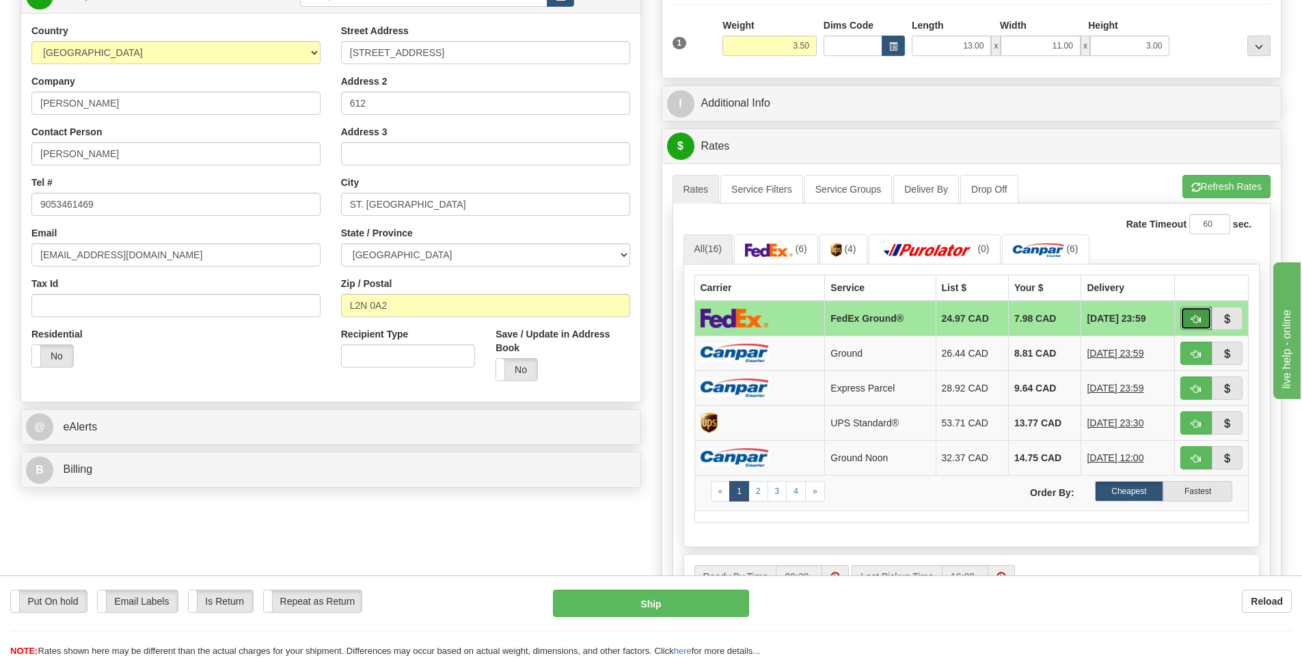
click at [1193, 321] on span "button" at bounding box center [1196, 319] width 10 height 9
type input "92"
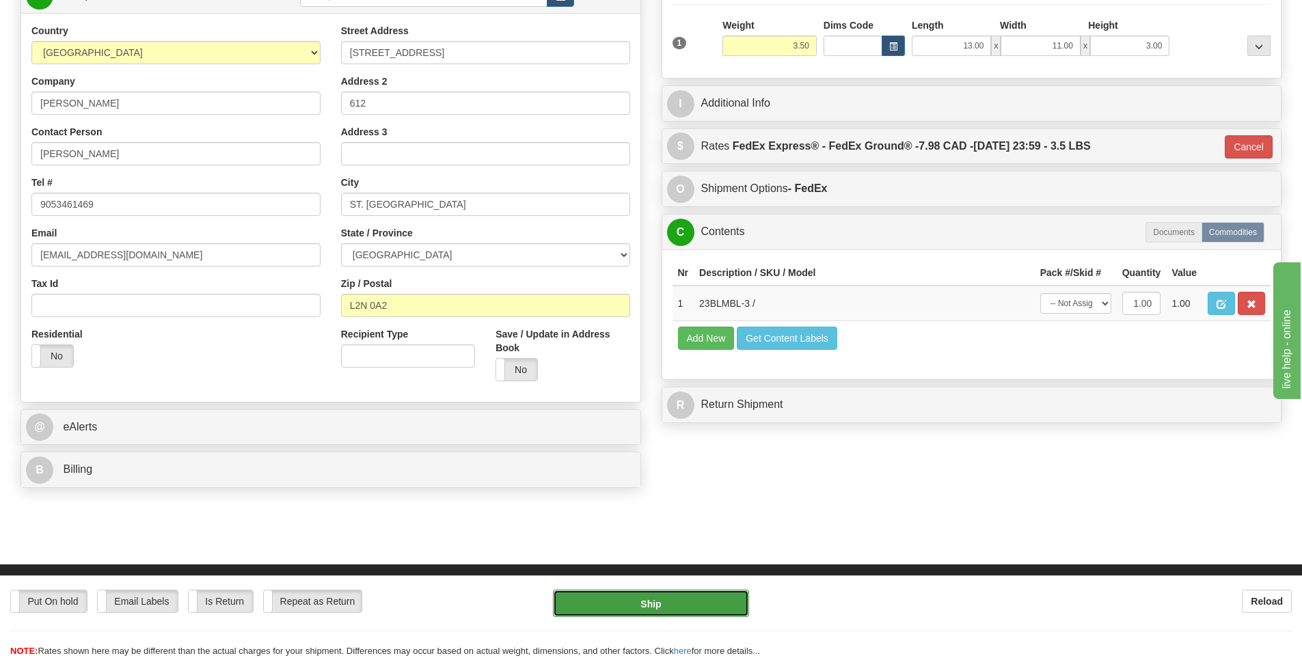
click at [651, 602] on button "Ship" at bounding box center [651, 603] width 196 height 27
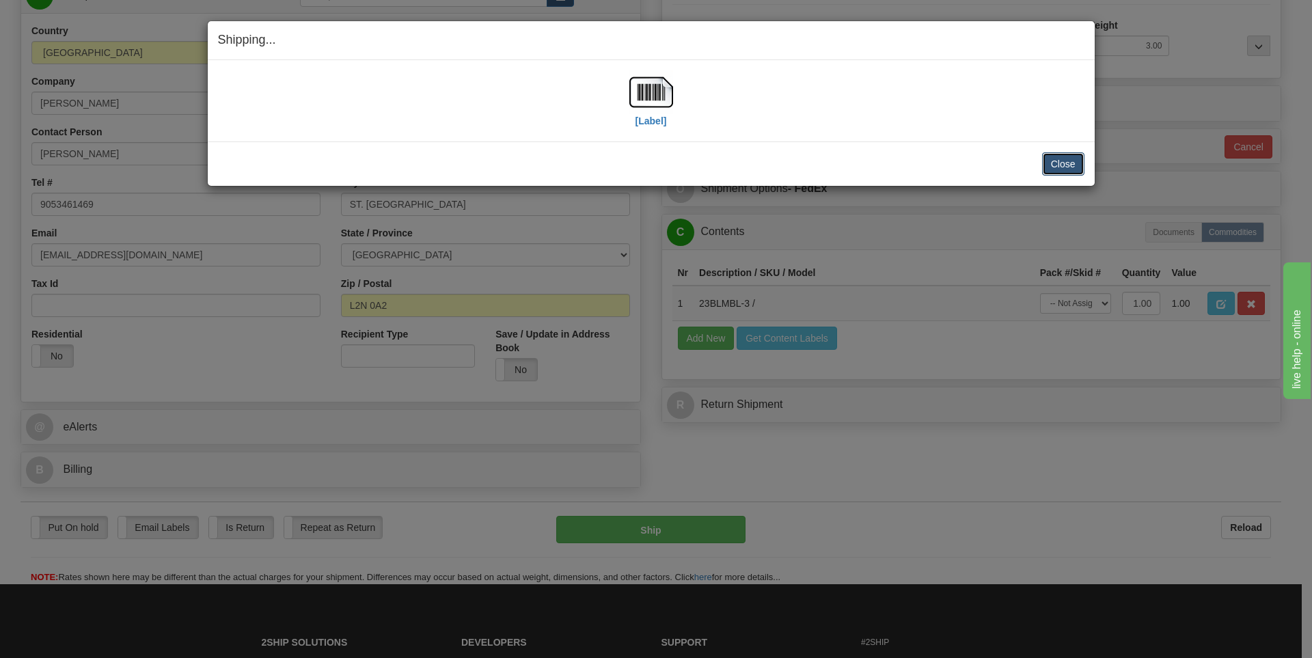
click at [1068, 171] on button "Close" at bounding box center [1063, 163] width 42 height 23
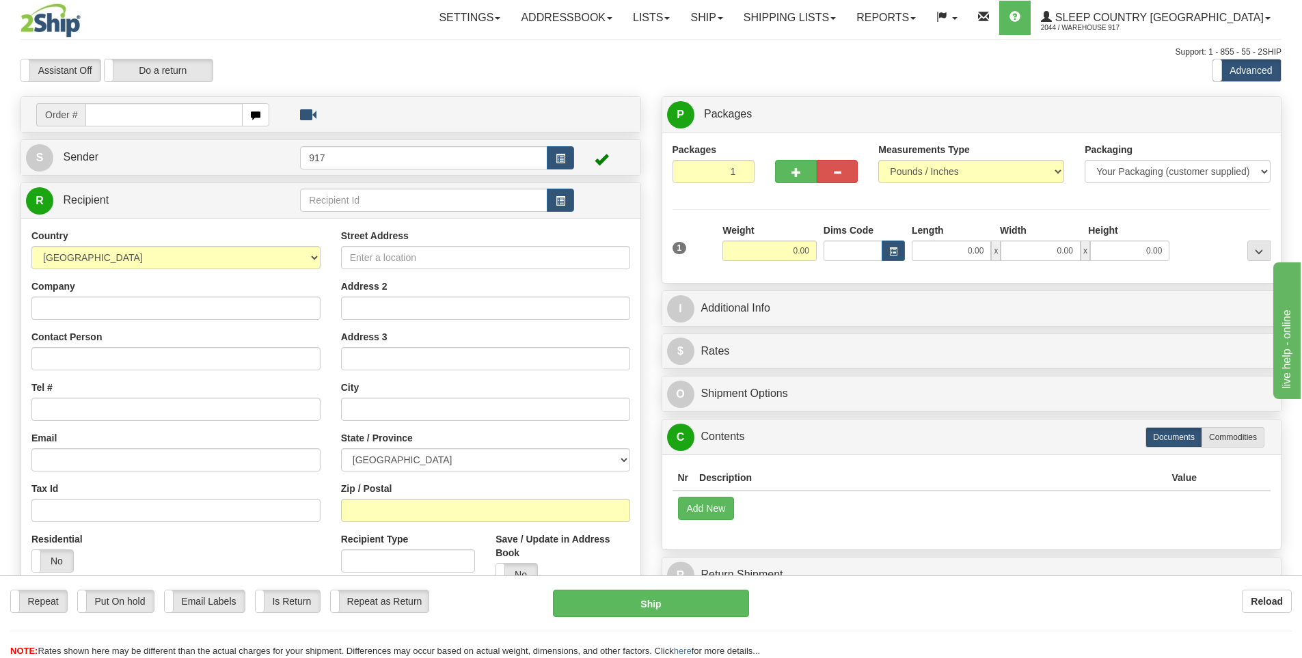
click at [193, 108] on input "text" at bounding box center [163, 114] width 157 height 23
type input "9000I079427"
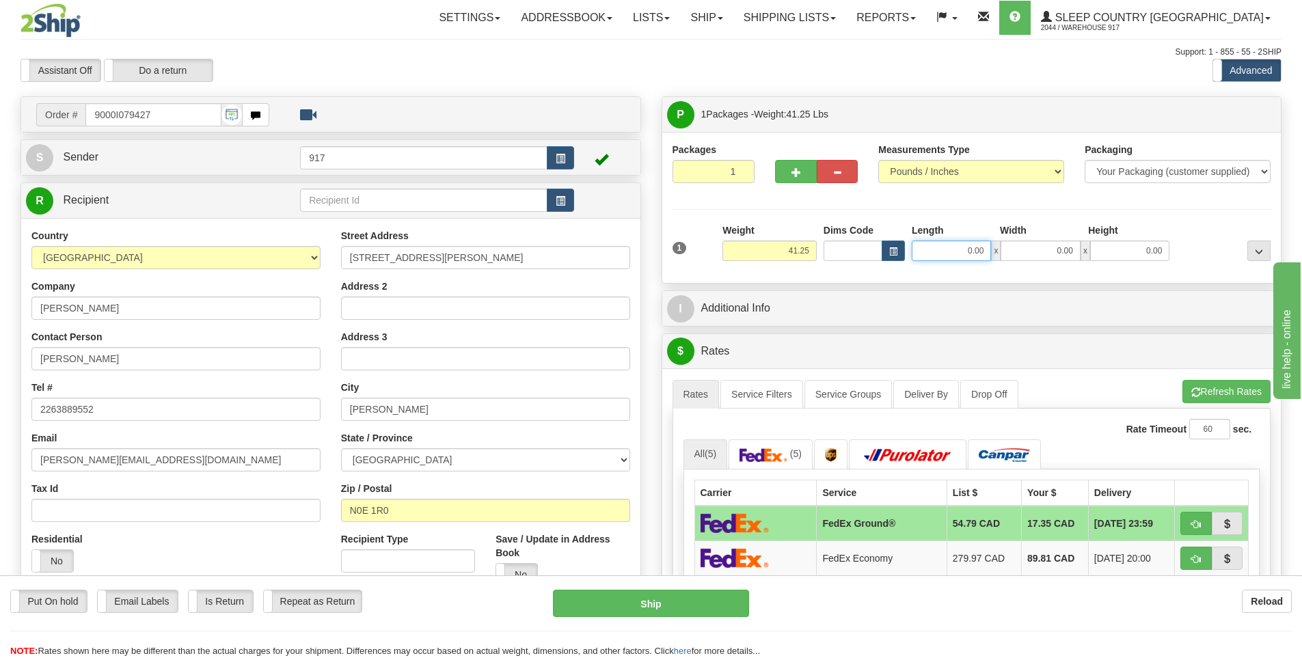
click at [964, 255] on input "0.00" at bounding box center [951, 251] width 79 height 21
type input "17.00"
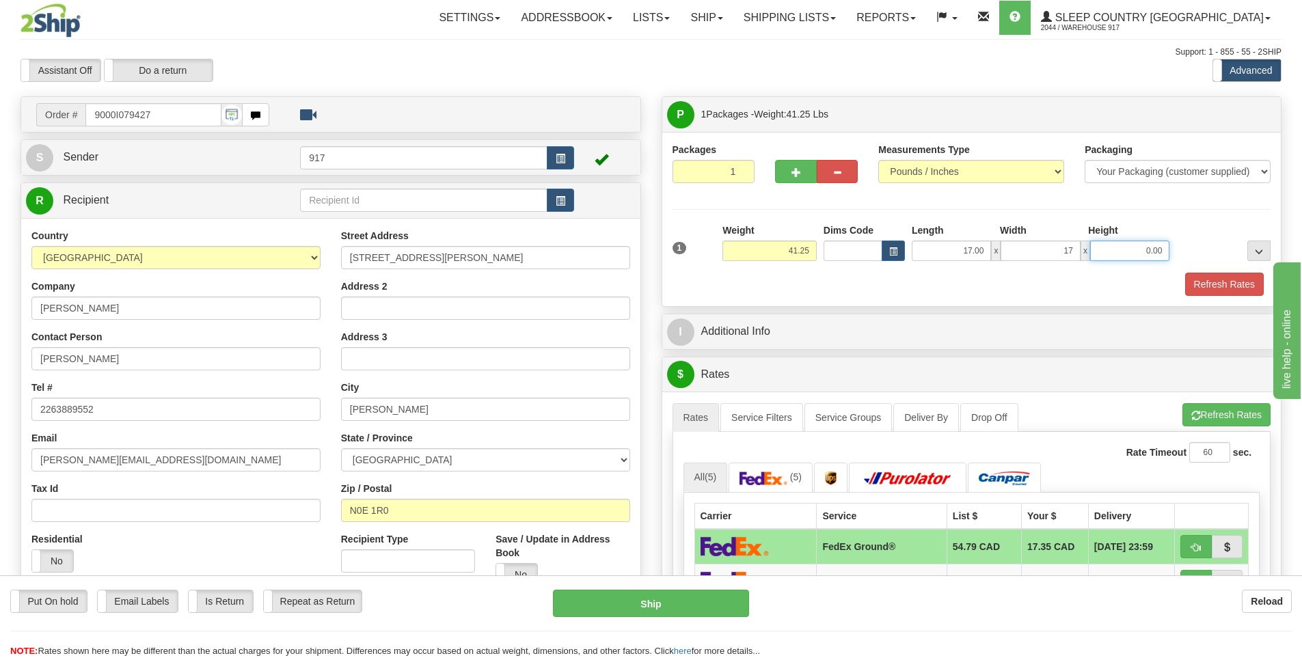
type input "17.00"
type input "42.00"
click at [1258, 286] on button "Refresh Rates" at bounding box center [1224, 284] width 79 height 23
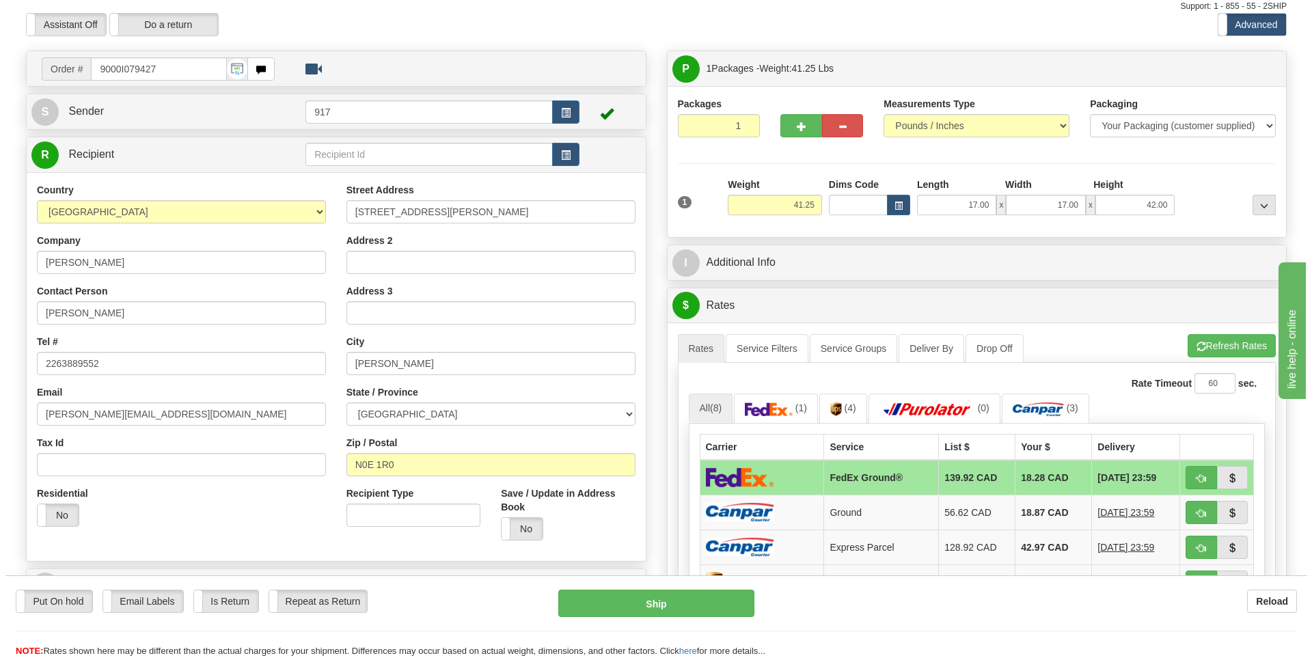
scroll to position [68, 0]
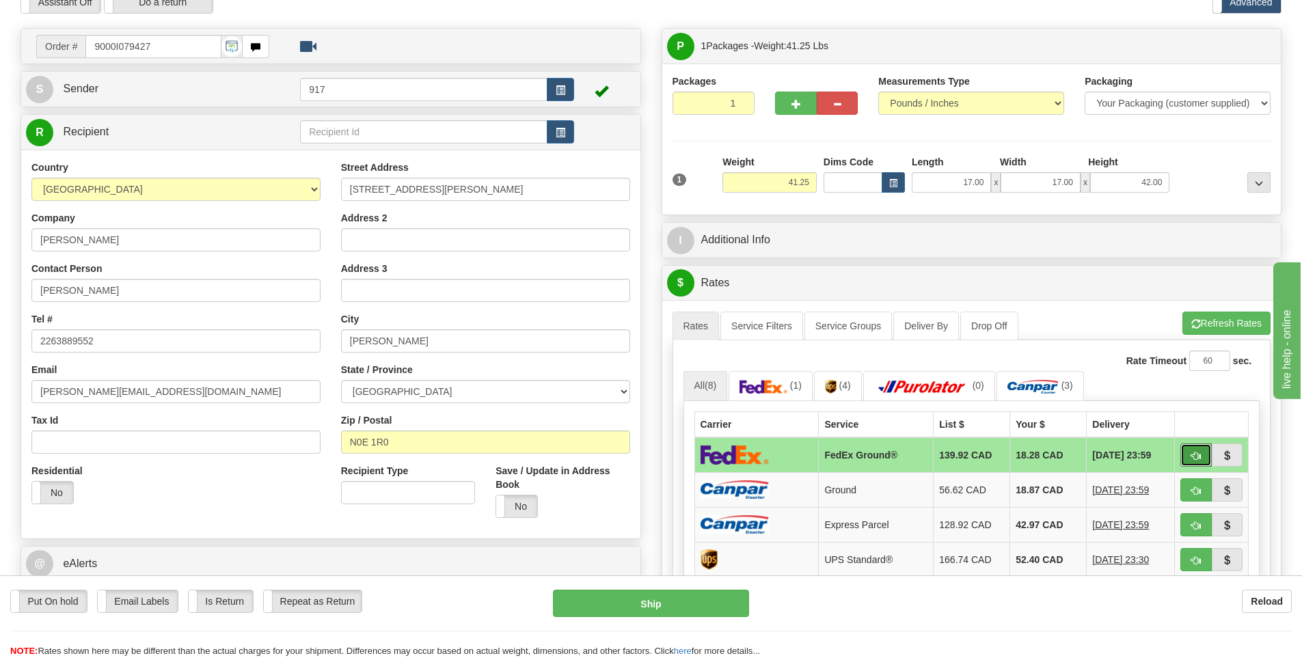
click at [1193, 459] on span "button" at bounding box center [1196, 456] width 10 height 9
type input "92"
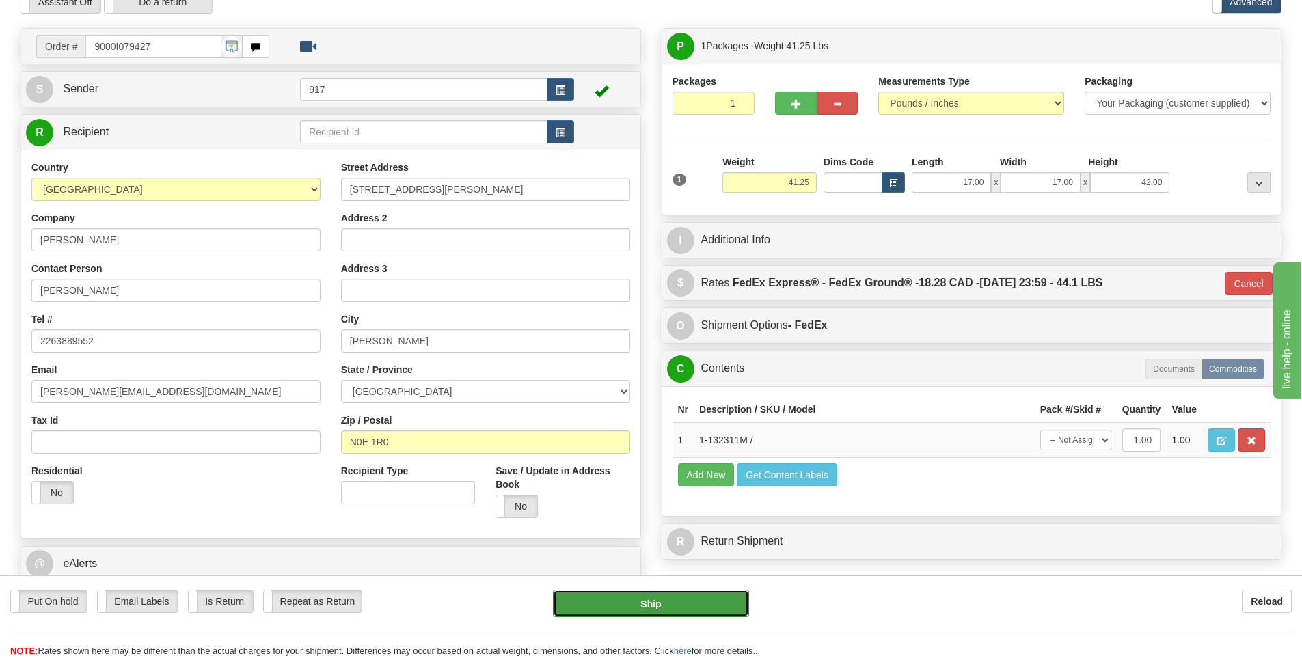
click at [675, 595] on button "Ship" at bounding box center [651, 603] width 196 height 27
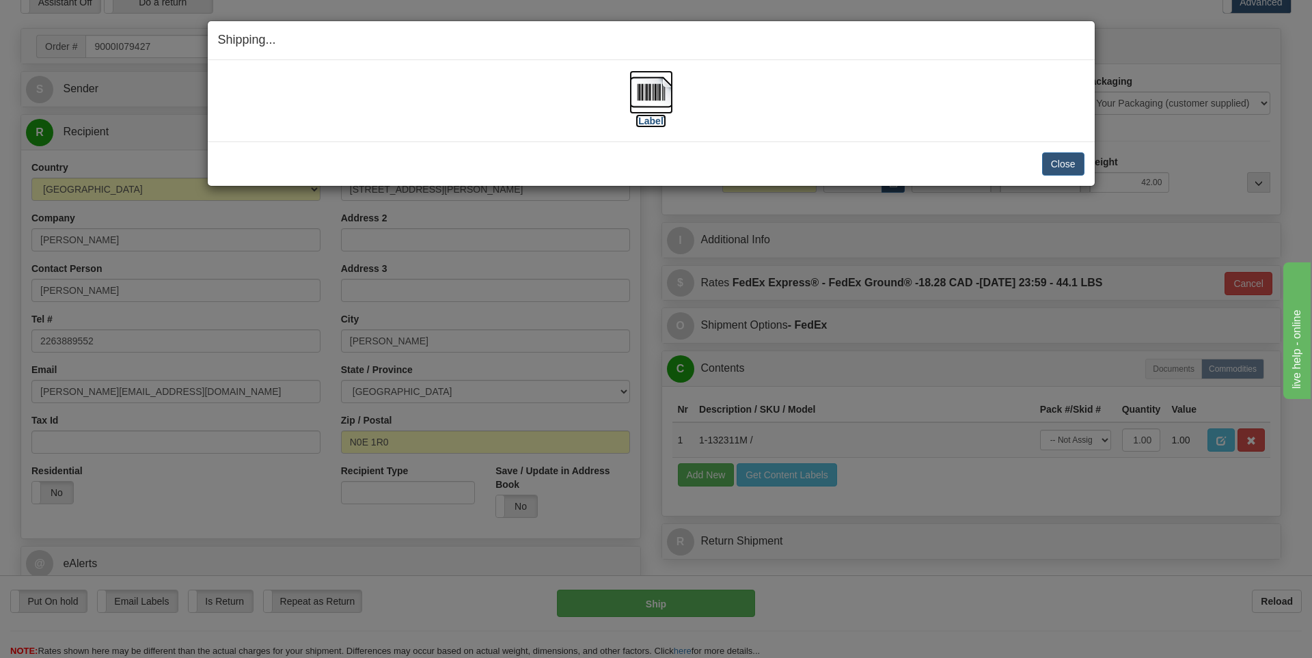
click at [666, 105] on img at bounding box center [651, 92] width 44 height 44
click at [1063, 165] on button "Close" at bounding box center [1063, 163] width 42 height 23
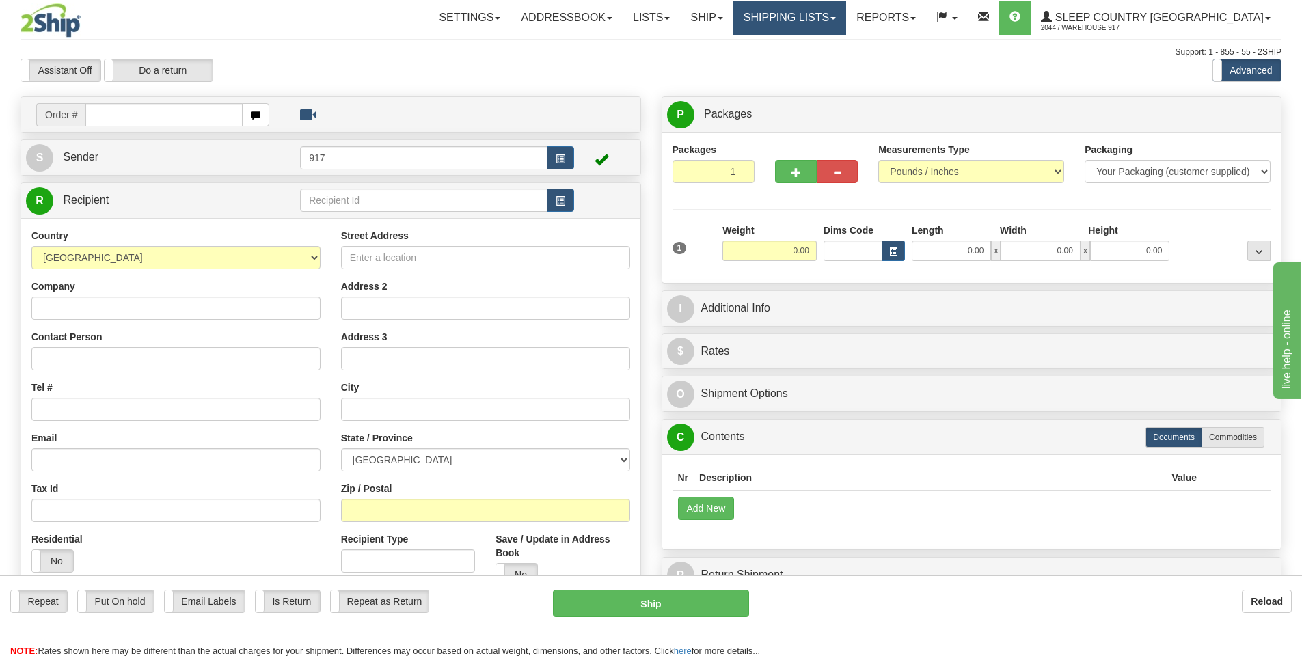
click at [834, 21] on link "Shipping lists" at bounding box center [789, 18] width 113 height 34
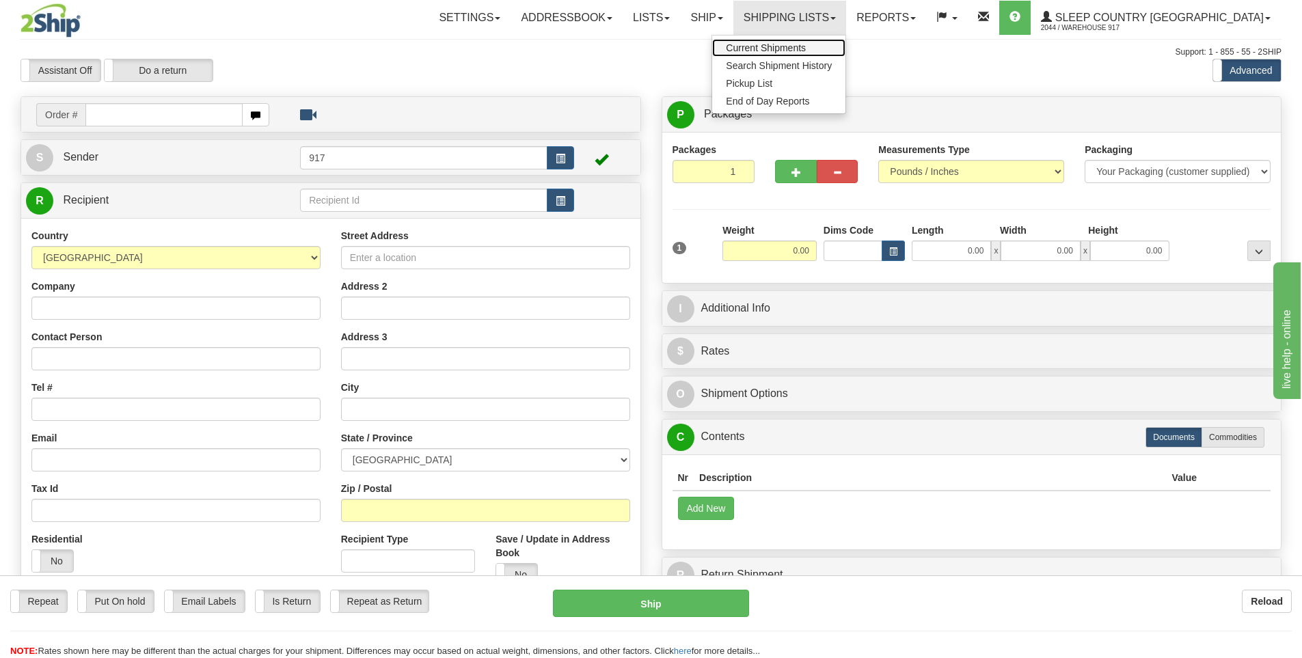
click at [806, 45] on span "Current Shipments" at bounding box center [766, 47] width 80 height 11
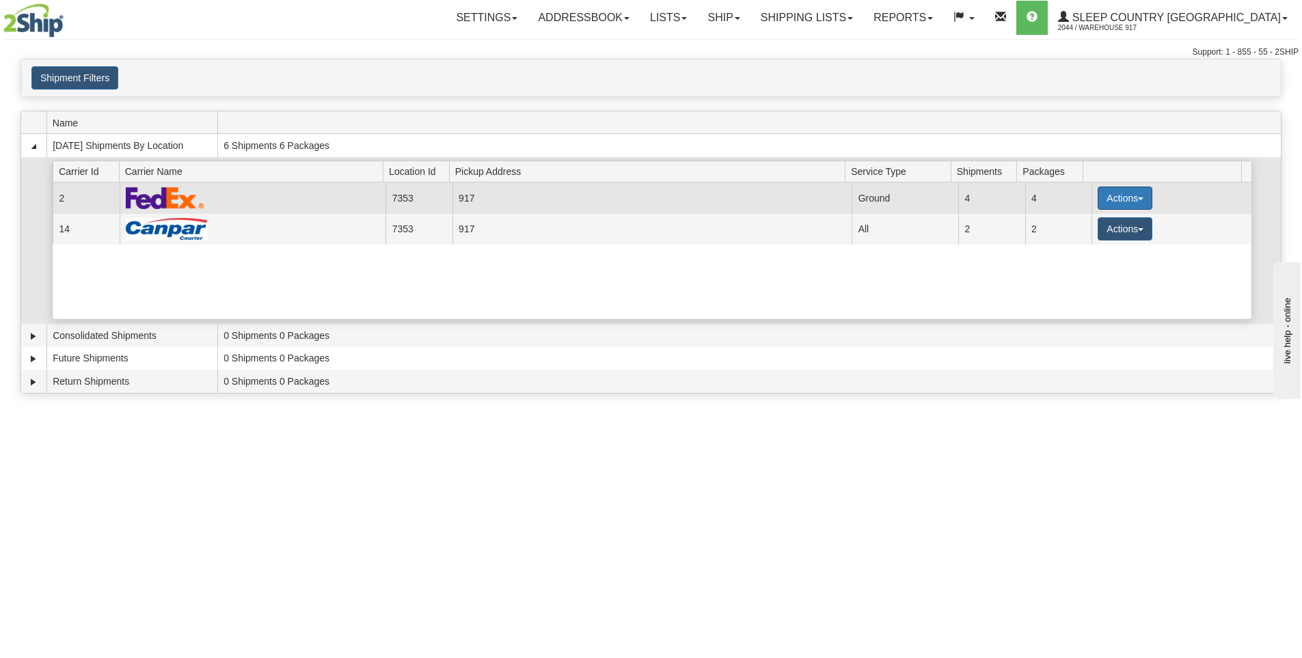
click at [1115, 202] on button "Actions" at bounding box center [1125, 198] width 55 height 23
click at [1106, 222] on link "Details" at bounding box center [1096, 224] width 109 height 18
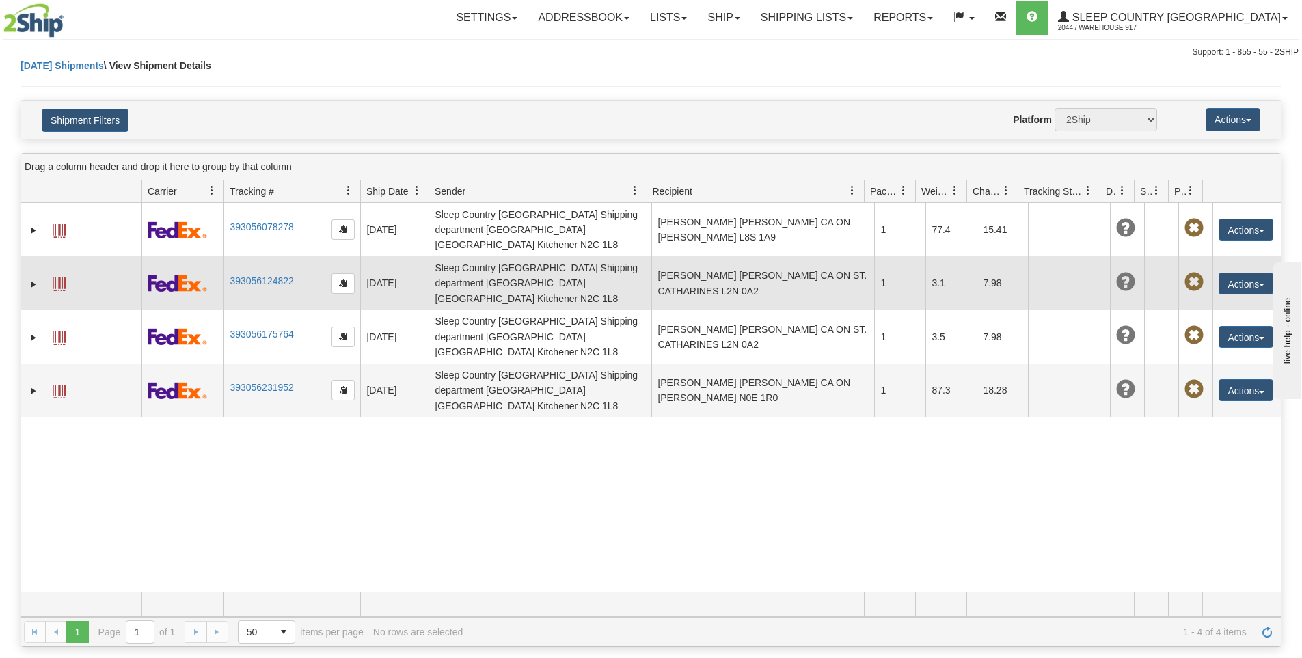
click at [59, 277] on span at bounding box center [60, 284] width 14 height 14
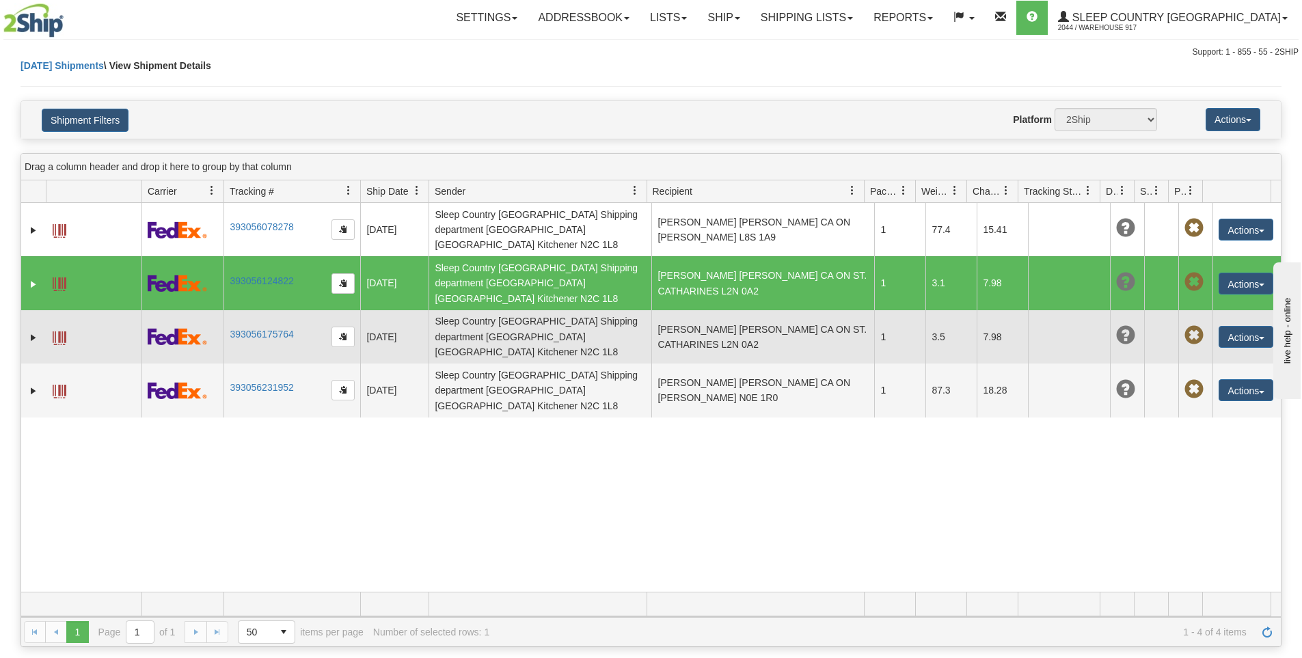
click at [57, 331] on span at bounding box center [60, 338] width 14 height 14
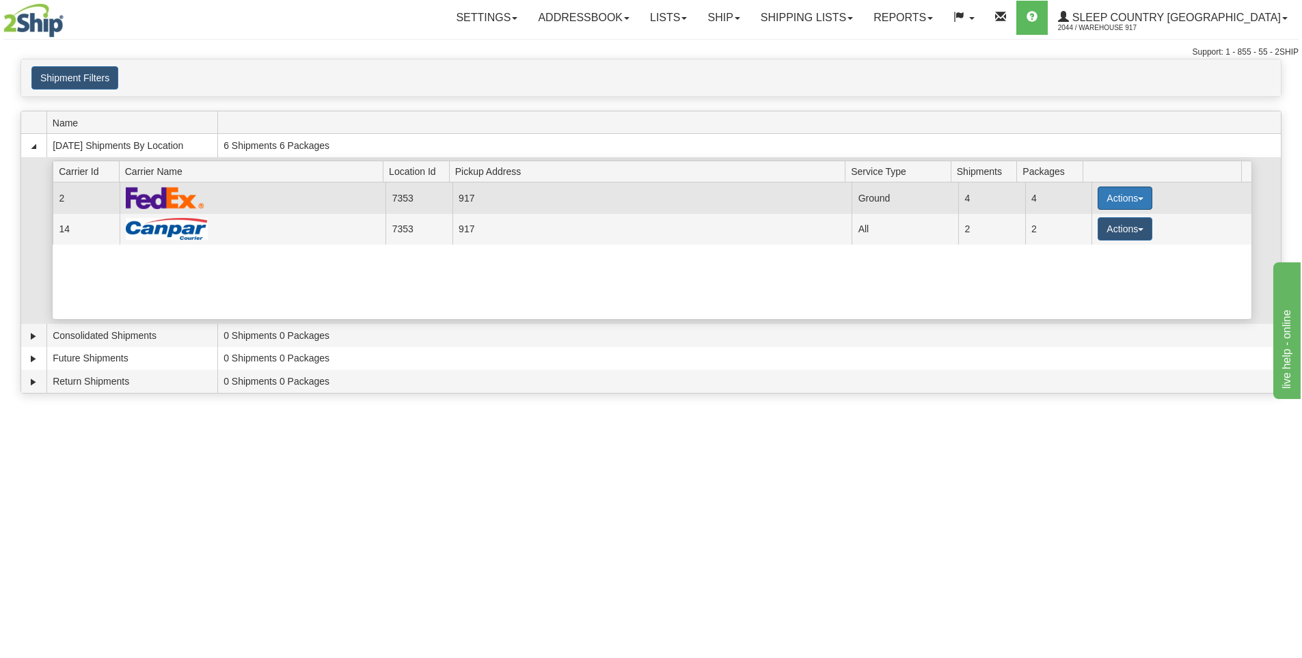
click at [1102, 200] on button "Actions" at bounding box center [1125, 198] width 55 height 23
click at [1087, 244] on span "Close" at bounding box center [1071, 241] width 31 height 10
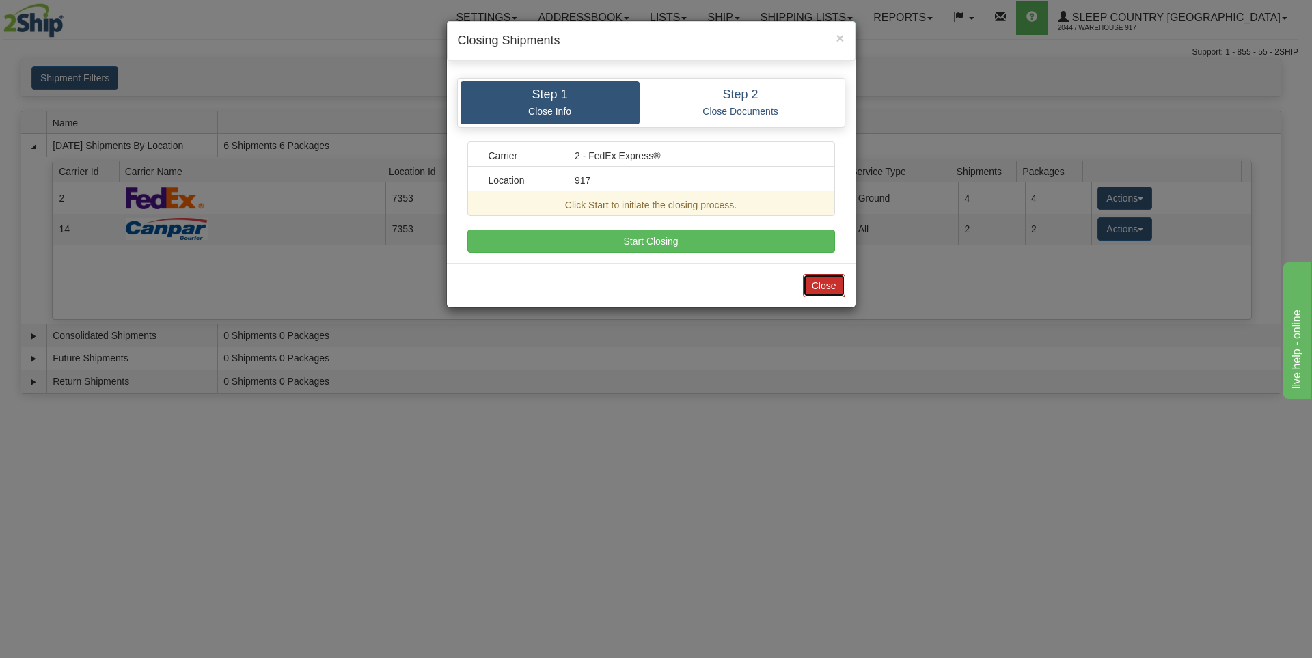
click at [839, 289] on button "Close" at bounding box center [824, 285] width 42 height 23
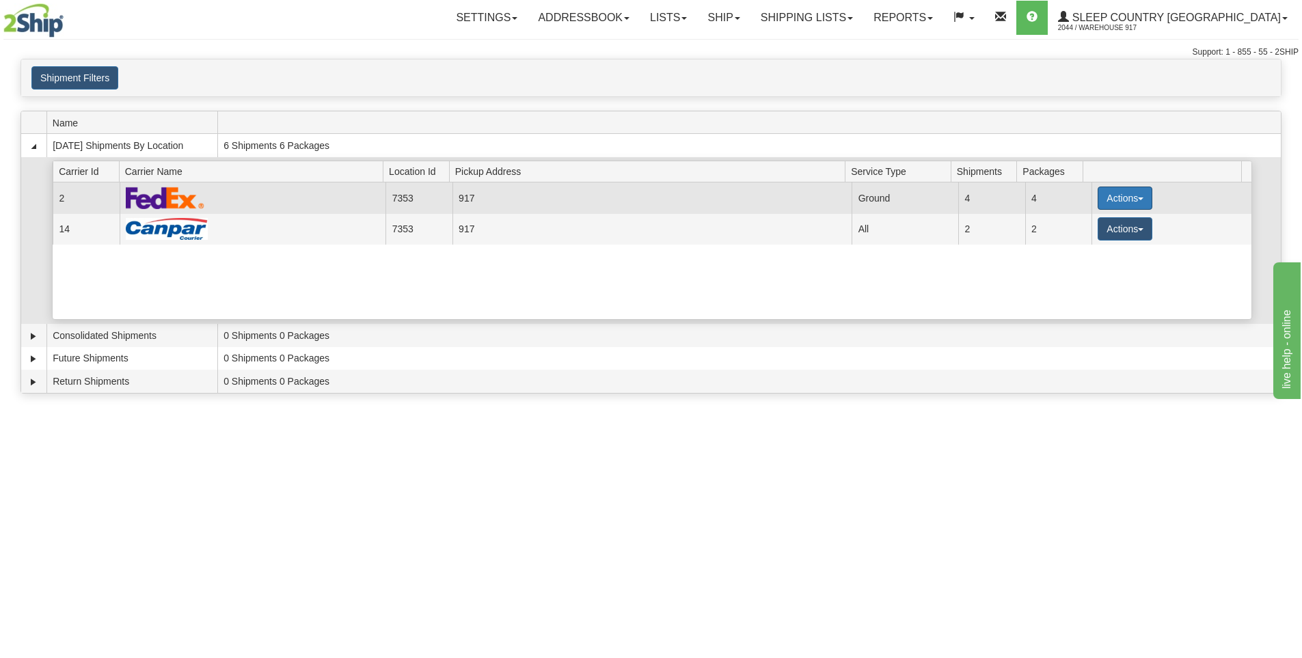
click at [1121, 200] on button "Actions" at bounding box center [1125, 198] width 55 height 23
click at [1107, 239] on link "Close" at bounding box center [1096, 242] width 109 height 18
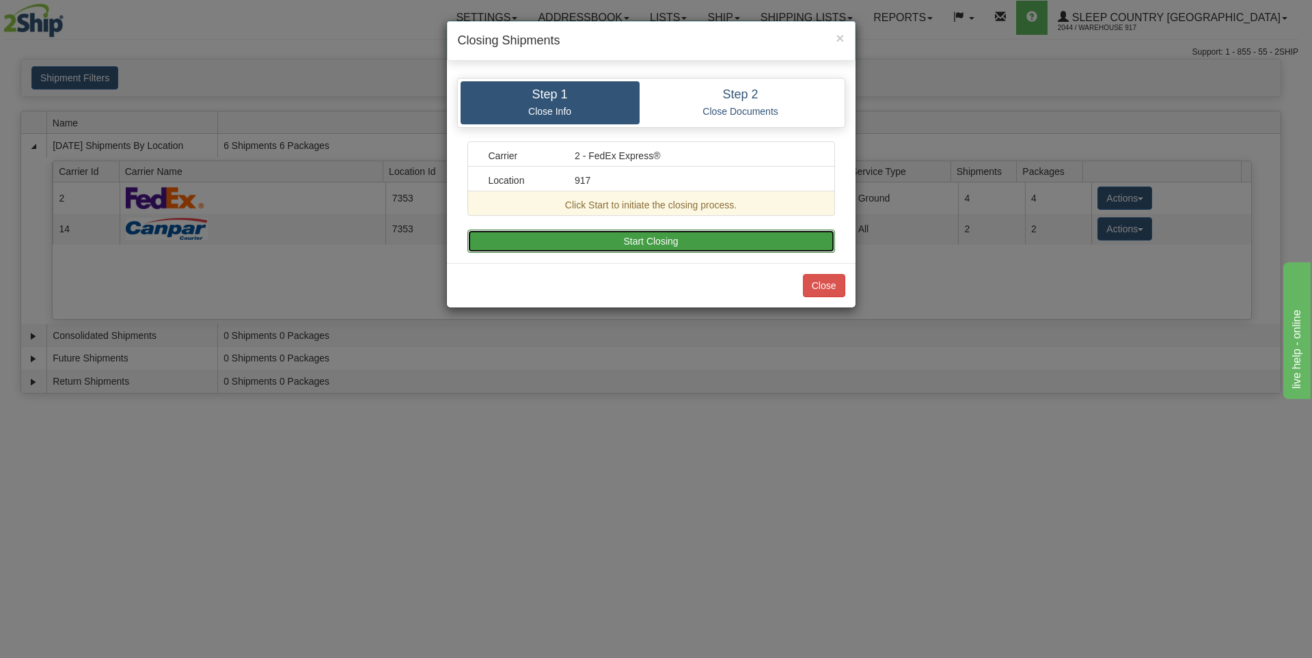
click at [702, 241] on button "Start Closing" at bounding box center [651, 241] width 368 height 23
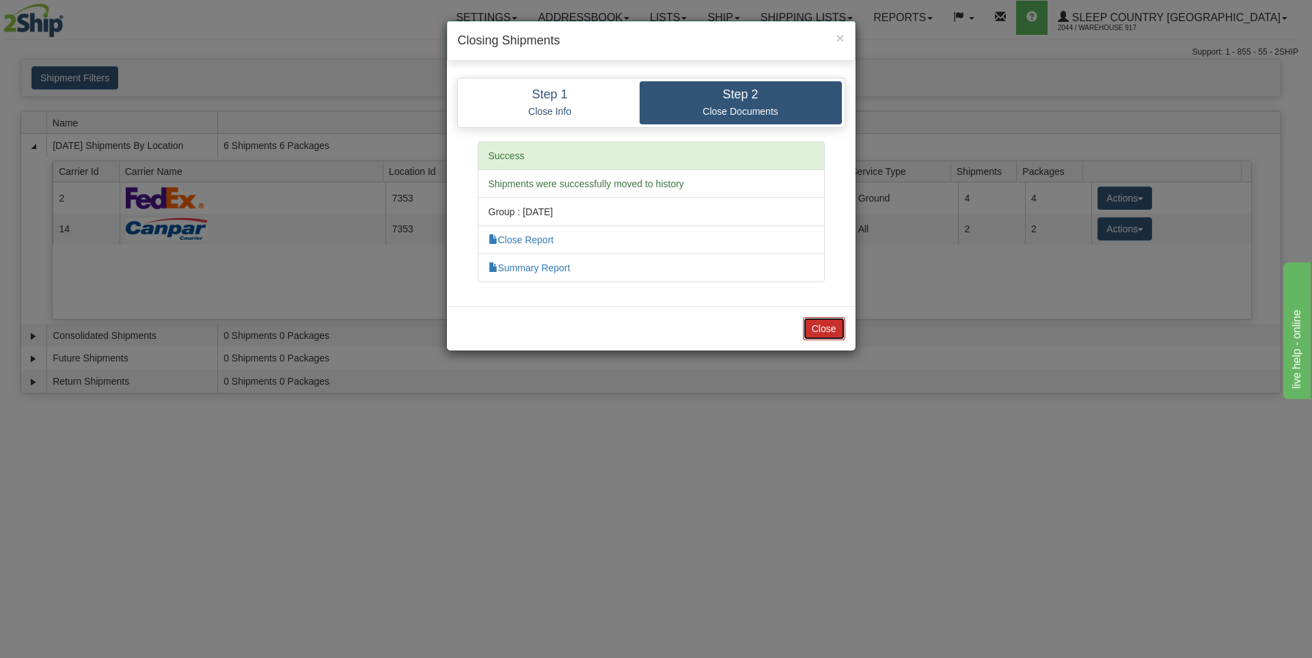
click at [821, 332] on button "Close" at bounding box center [824, 328] width 42 height 23
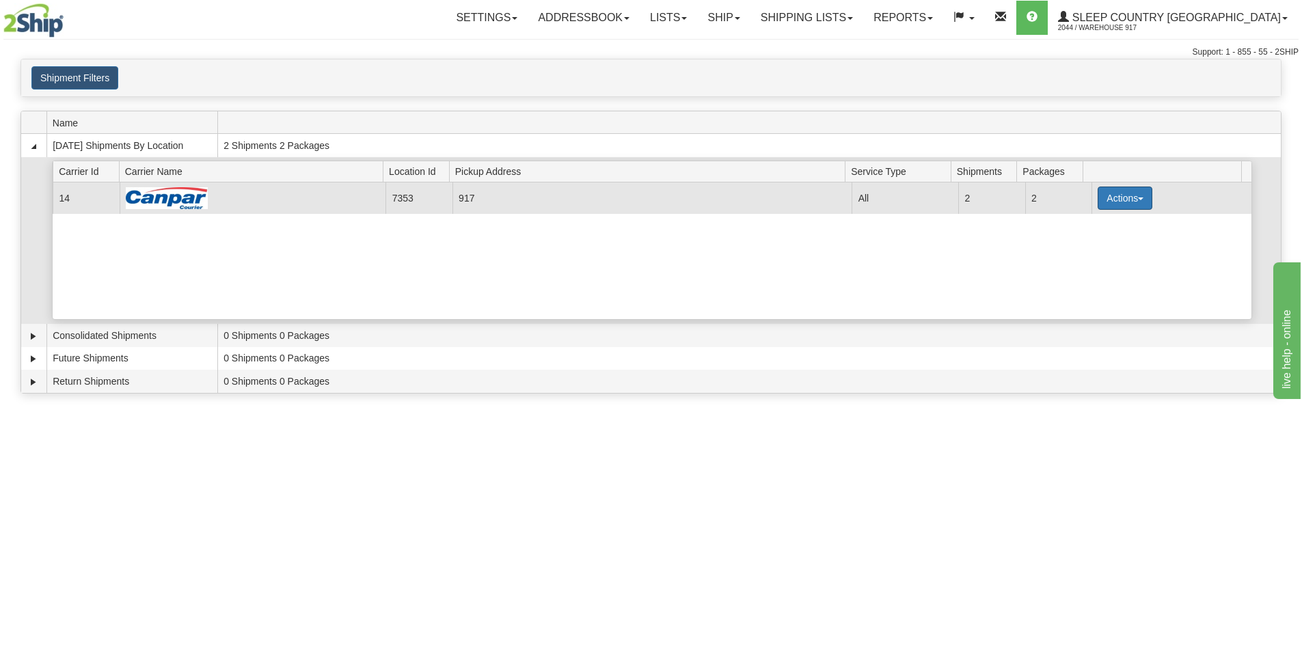
click at [1124, 202] on button "Actions" at bounding box center [1125, 198] width 55 height 23
click at [1092, 243] on link "Close" at bounding box center [1096, 242] width 109 height 18
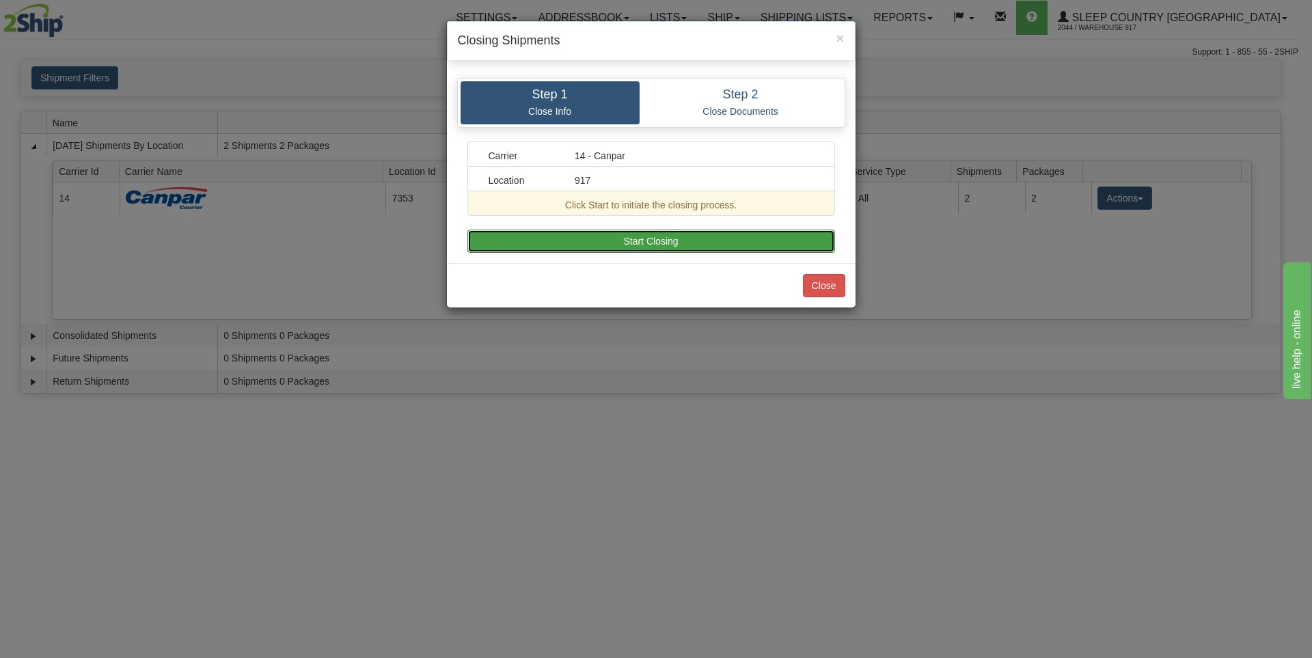
click at [692, 240] on button "Start Closing" at bounding box center [651, 241] width 368 height 23
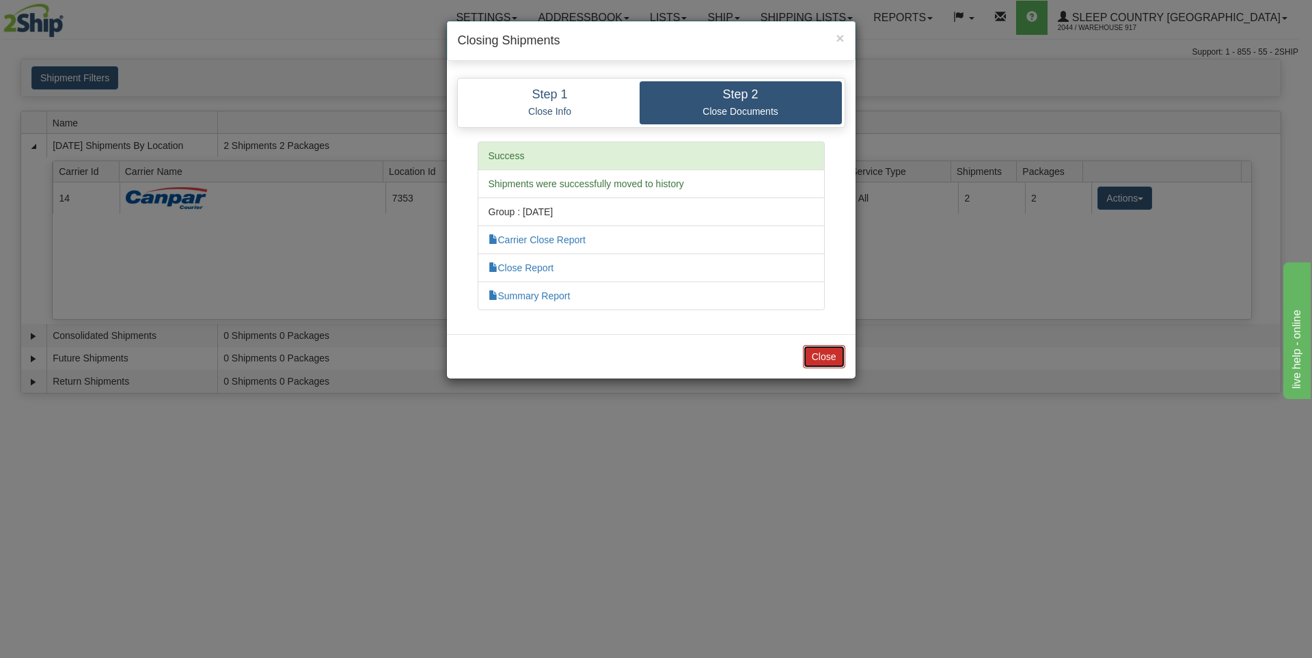
click at [815, 355] on button "Close" at bounding box center [824, 356] width 42 height 23
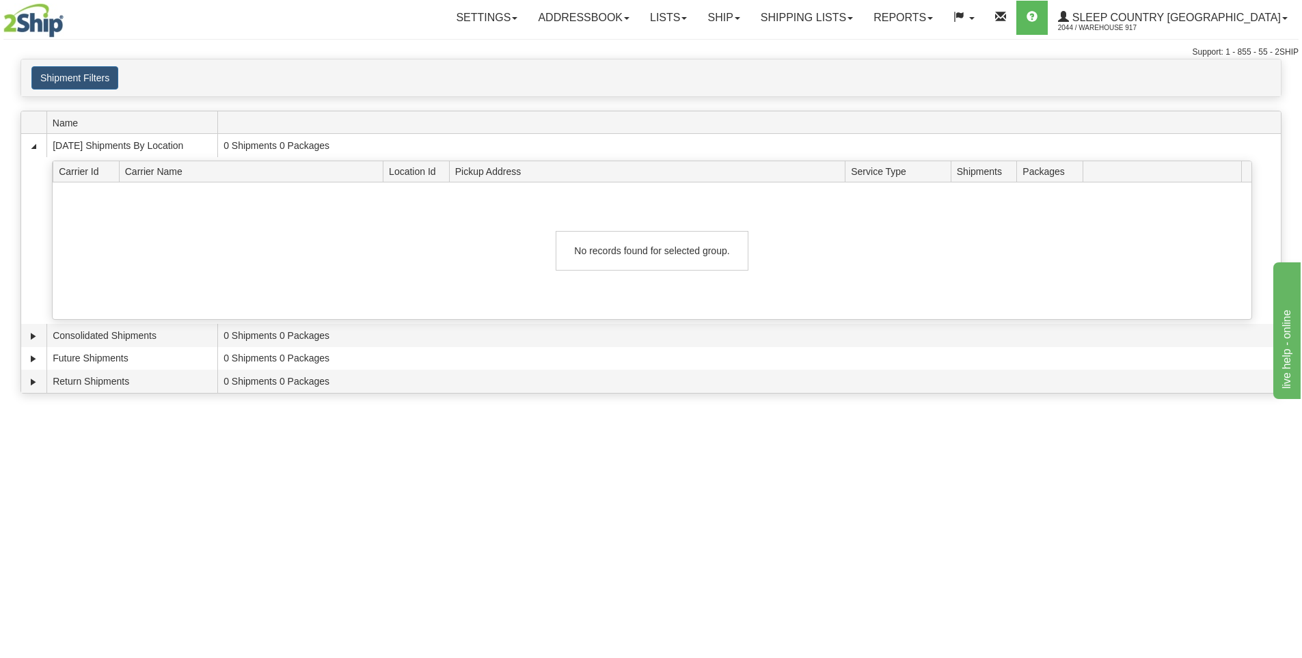
click at [549, 485] on div "Toggle navigation Settings Shipping Preferences Fields Preferences New Recipien…" at bounding box center [651, 329] width 1302 height 658
click at [148, 563] on div "Toggle navigation Settings Shipping Preferences Fields Preferences New Recipien…" at bounding box center [651, 329] width 1302 height 658
